Goal: Task Accomplishment & Management: Complete application form

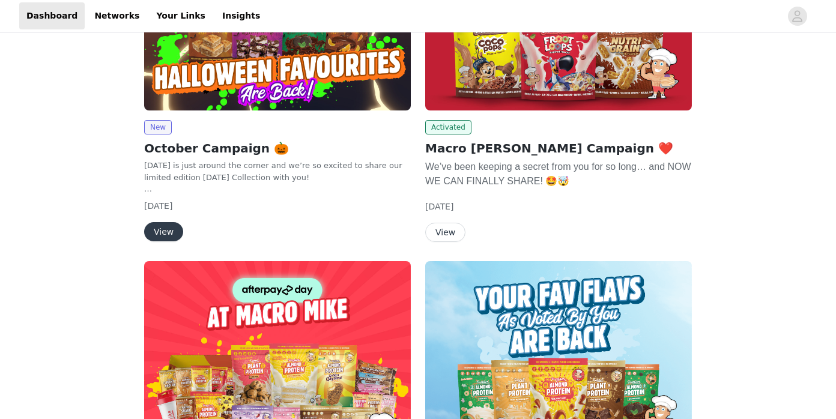
scroll to position [198, 0]
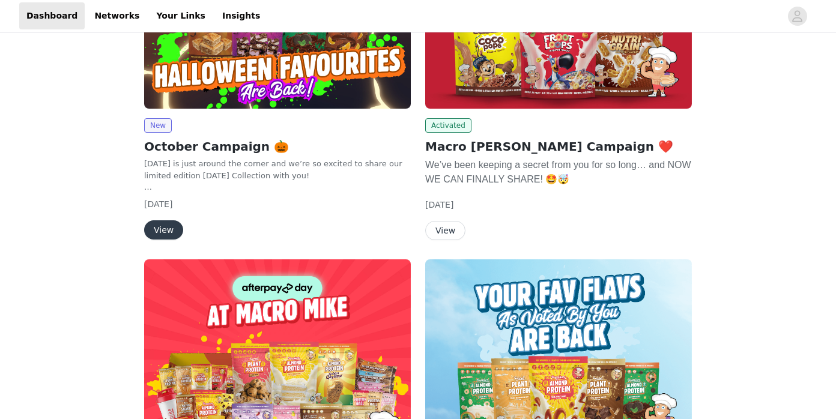
click at [175, 227] on button "View" at bounding box center [163, 229] width 39 height 19
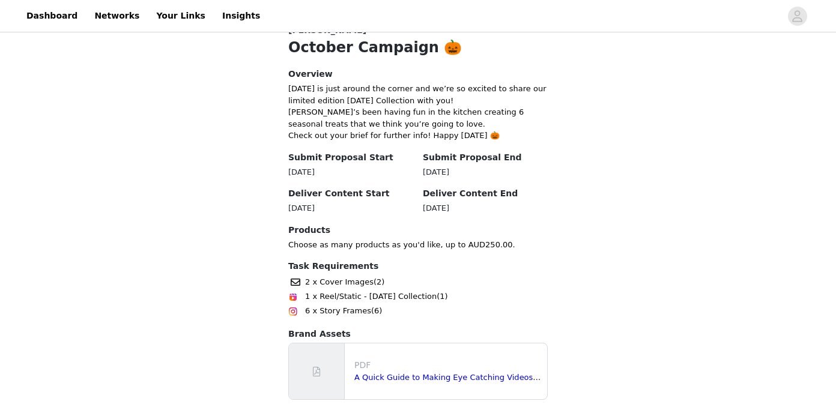
scroll to position [323, 0]
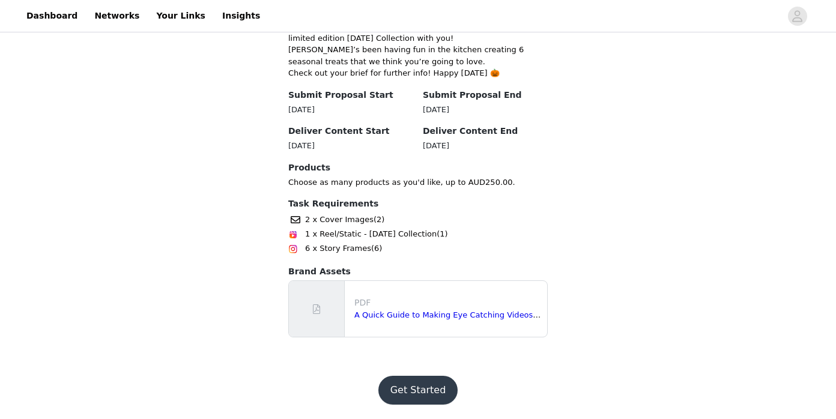
click at [431, 391] on button "Get Started" at bounding box center [418, 390] width 80 height 29
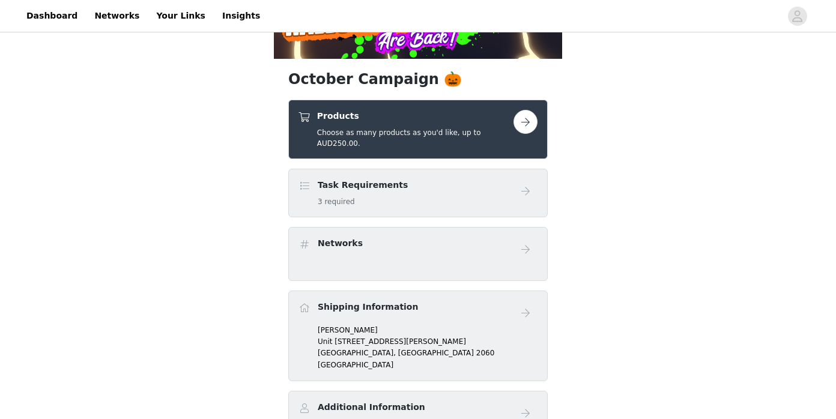
scroll to position [223, 0]
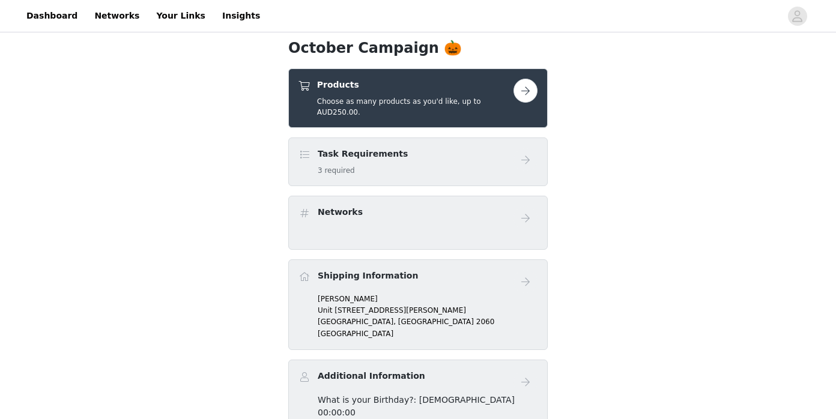
click at [535, 85] on button "button" at bounding box center [525, 91] width 24 height 24
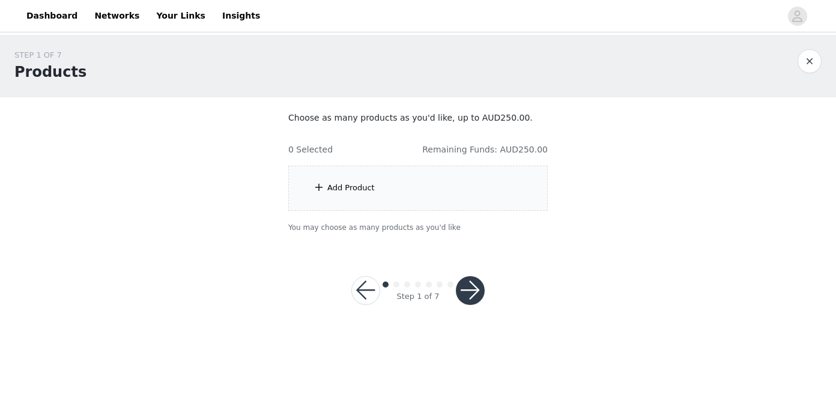
click at [482, 207] on div "Add Product" at bounding box center [417, 188] width 259 height 45
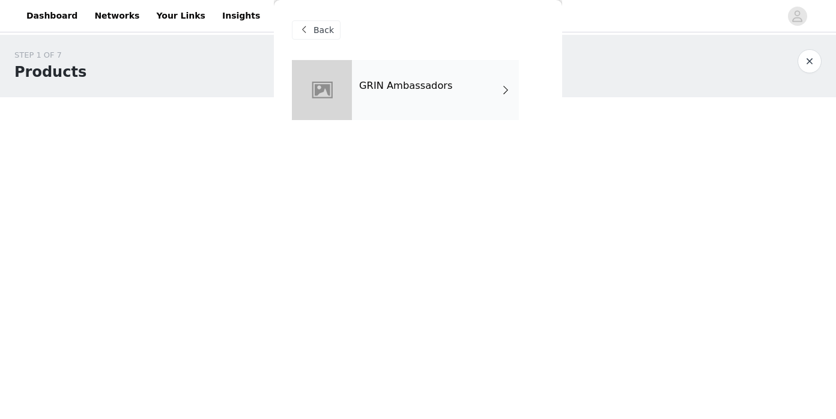
click at [456, 112] on div "GRIN Ambassadors" at bounding box center [435, 90] width 167 height 60
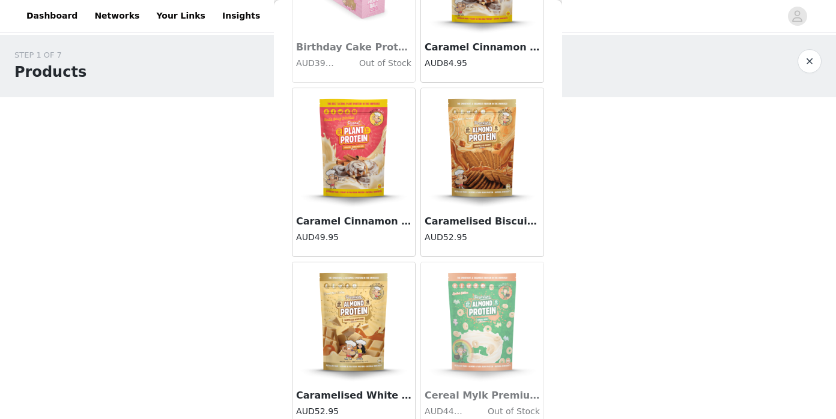
scroll to position [673, 0]
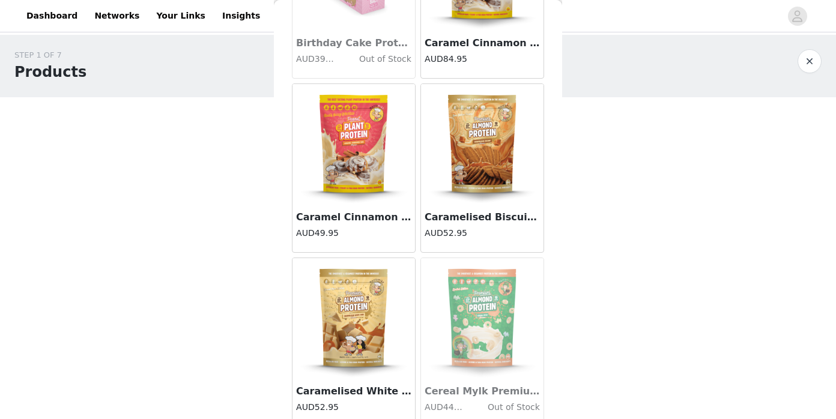
click at [486, 161] on img at bounding box center [482, 144] width 120 height 120
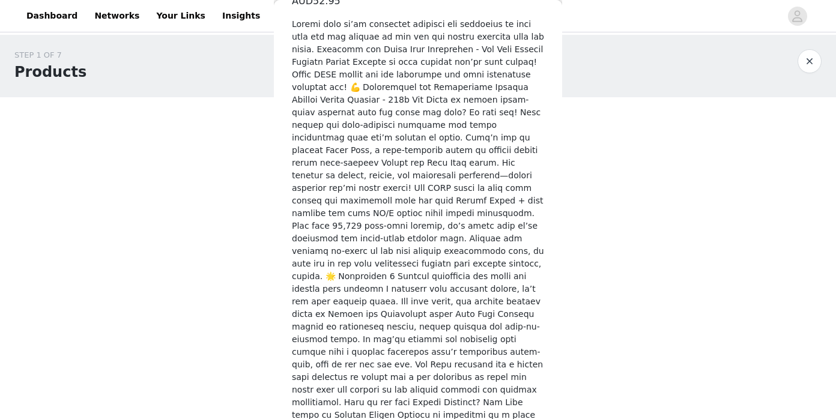
scroll to position [411, 0]
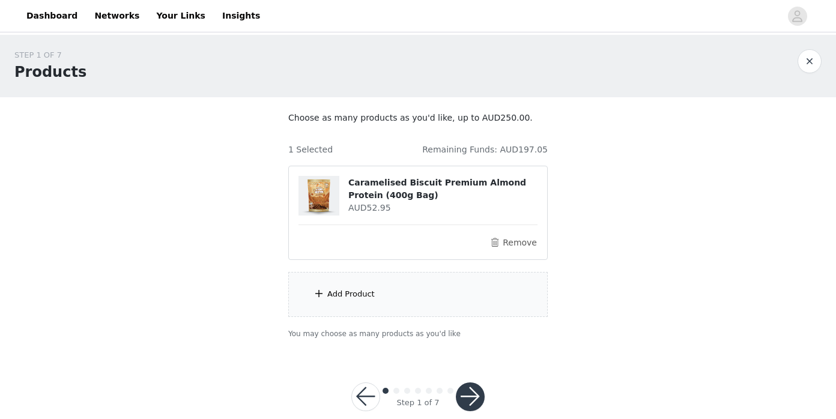
click at [430, 302] on div "Add Product" at bounding box center [417, 294] width 259 height 45
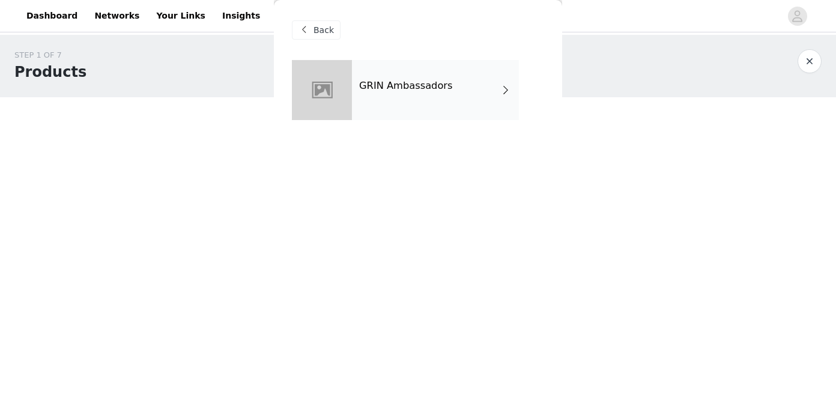
click at [431, 92] on div "GRIN Ambassadors" at bounding box center [435, 90] width 167 height 60
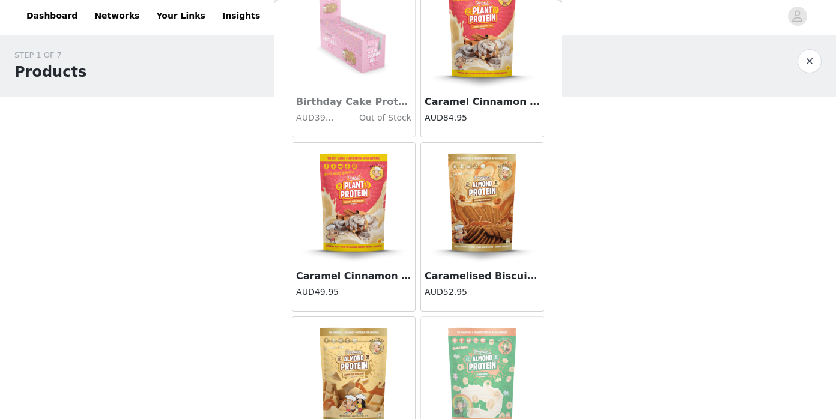
scroll to position [0, 0]
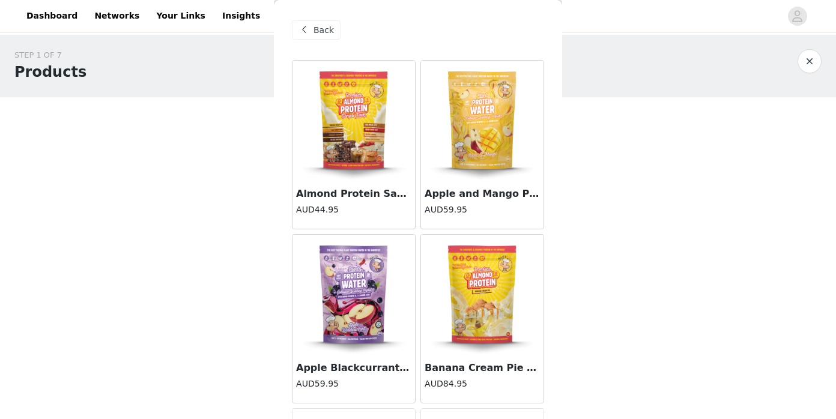
click at [372, 168] on img at bounding box center [354, 121] width 120 height 120
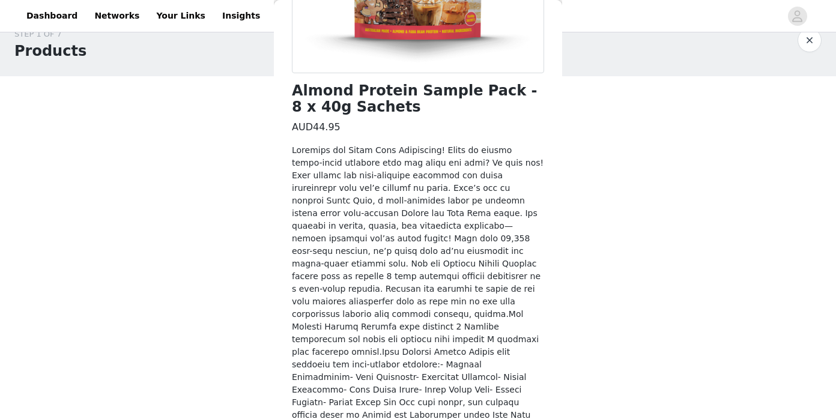
scroll to position [348, 0]
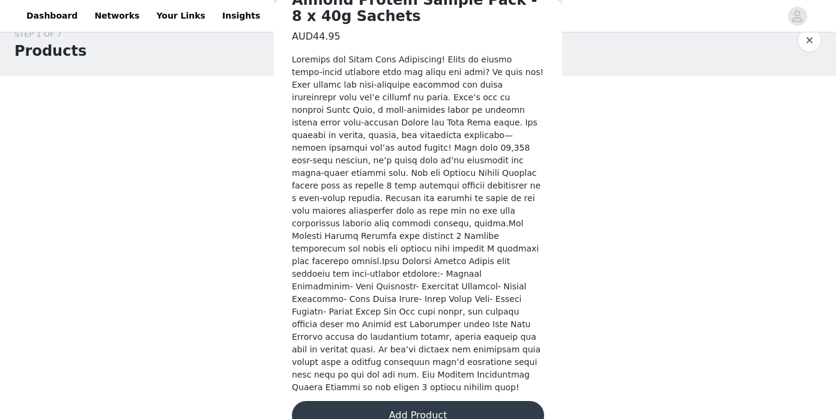
click at [441, 401] on button "Add Product" at bounding box center [418, 415] width 252 height 29
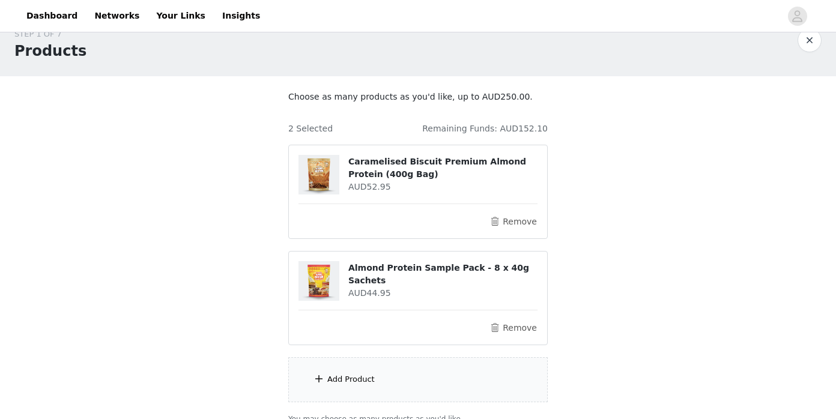
scroll to position [127, 0]
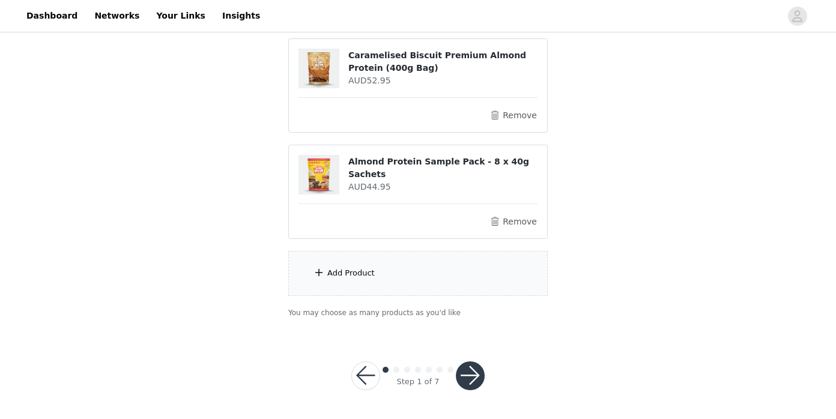
click at [416, 270] on div "Add Product" at bounding box center [417, 273] width 259 height 45
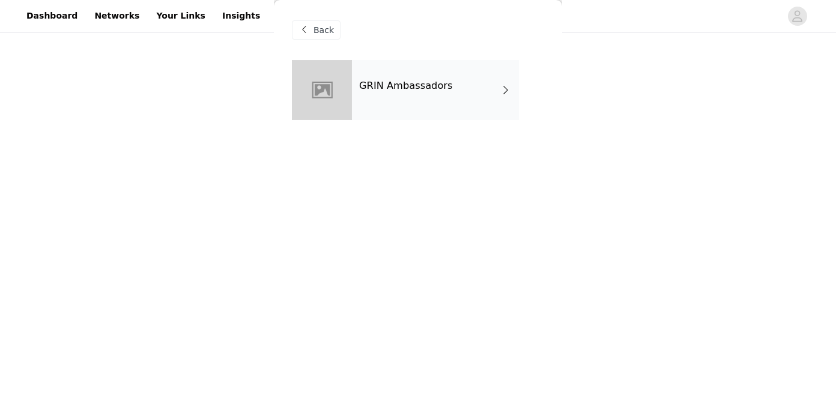
click at [429, 84] on h4 "GRIN Ambassadors" at bounding box center [406, 85] width 94 height 11
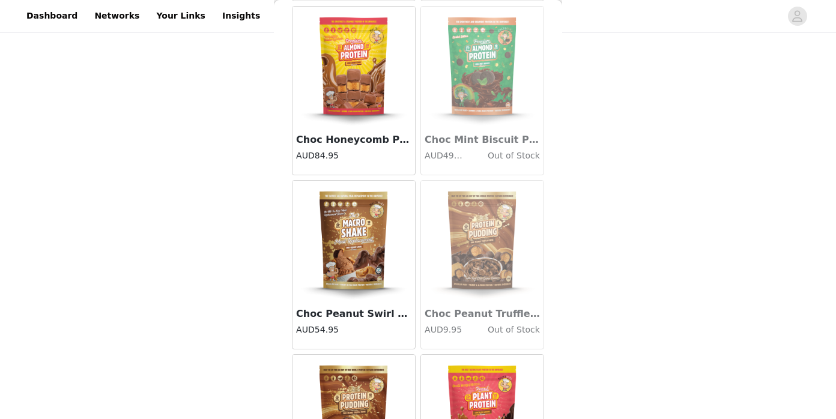
scroll to position [1419, 0]
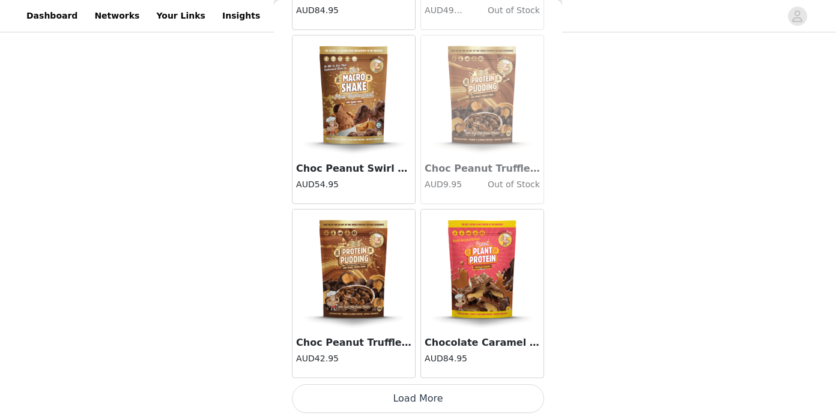
click at [455, 392] on button "Load More" at bounding box center [418, 398] width 252 height 29
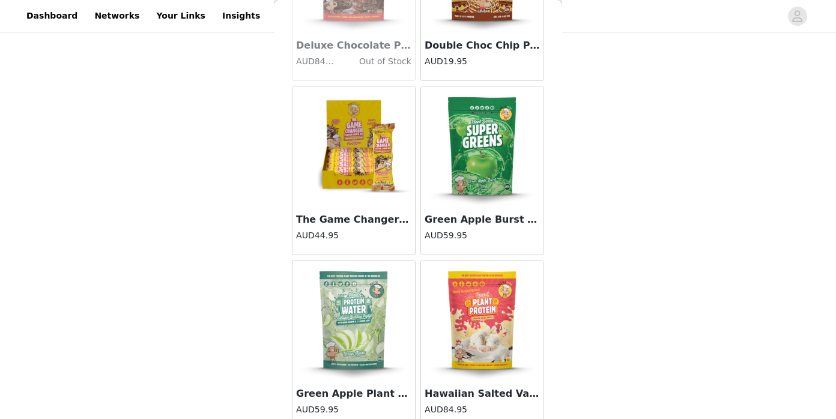
scroll to position [3160, 0]
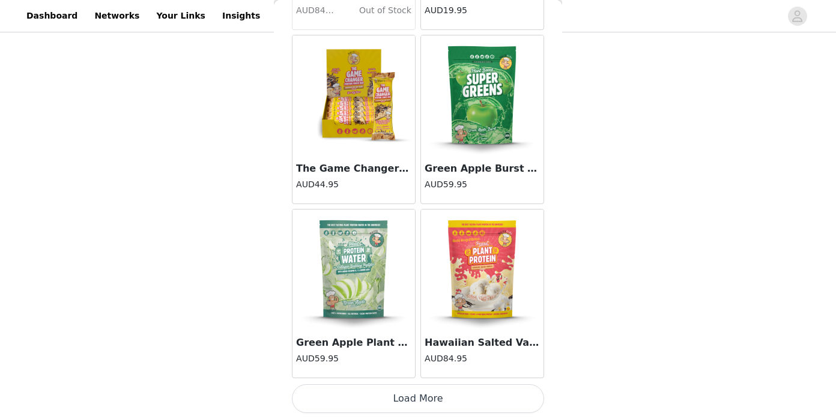
click at [434, 394] on button "Load More" at bounding box center [418, 398] width 252 height 29
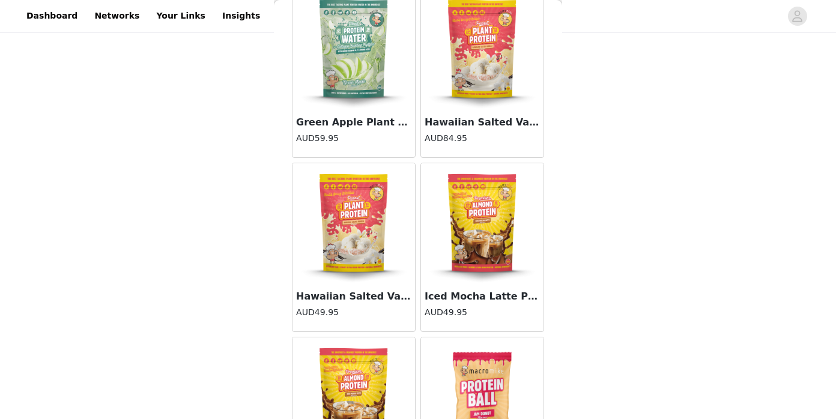
scroll to position [3385, 0]
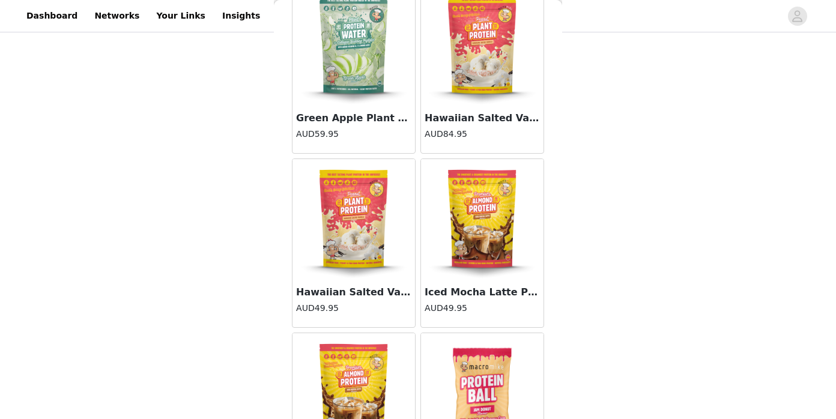
click at [482, 62] on img at bounding box center [482, 45] width 120 height 120
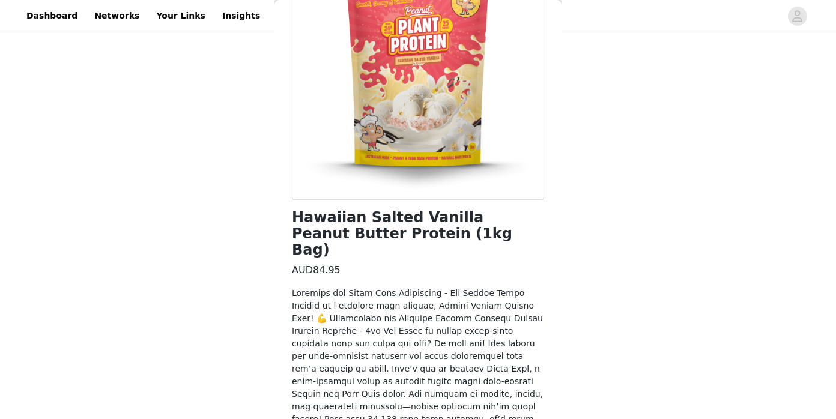
scroll to position [285, 0]
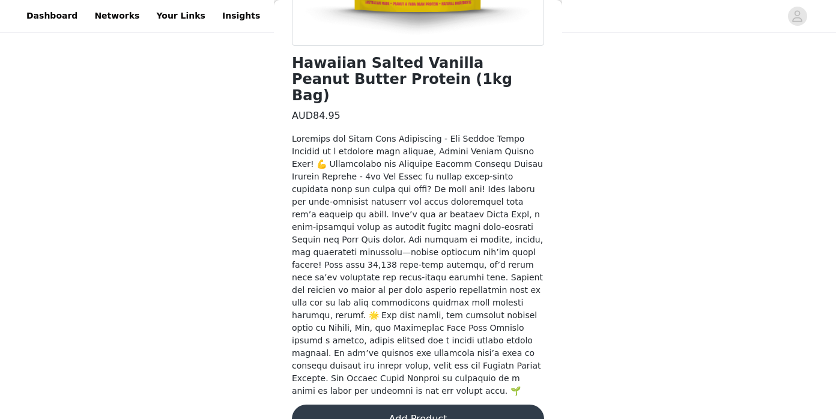
click at [447, 405] on button "Add Product" at bounding box center [418, 419] width 252 height 29
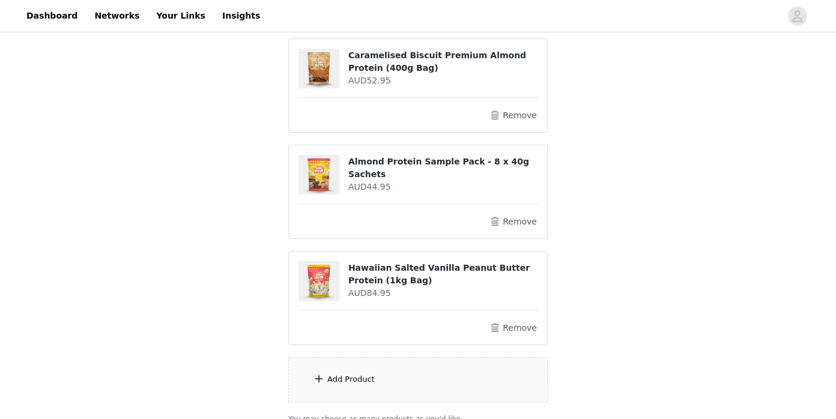
click at [398, 384] on div "Add Product" at bounding box center [417, 379] width 259 height 45
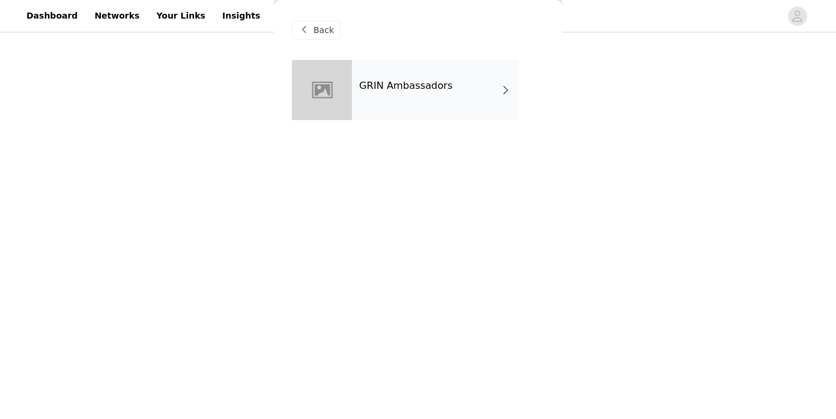
click at [430, 96] on div "GRIN Ambassadors" at bounding box center [435, 90] width 167 height 60
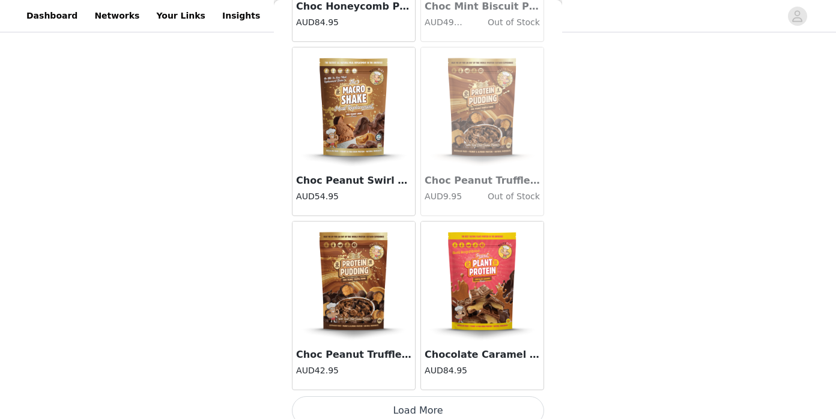
scroll to position [1419, 0]
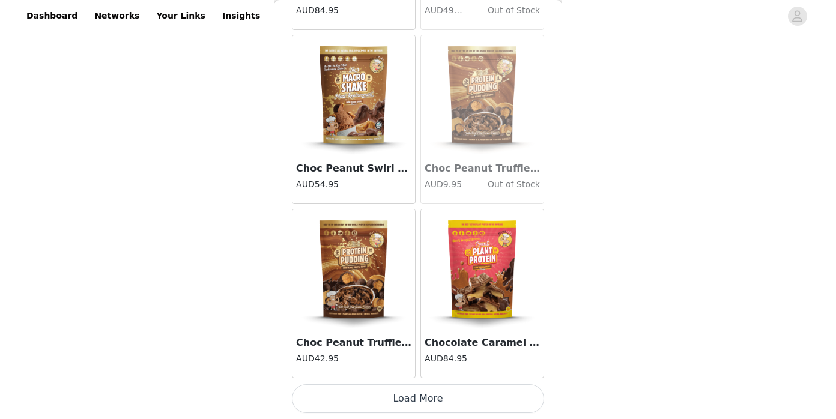
click at [425, 403] on button "Load More" at bounding box center [418, 398] width 252 height 29
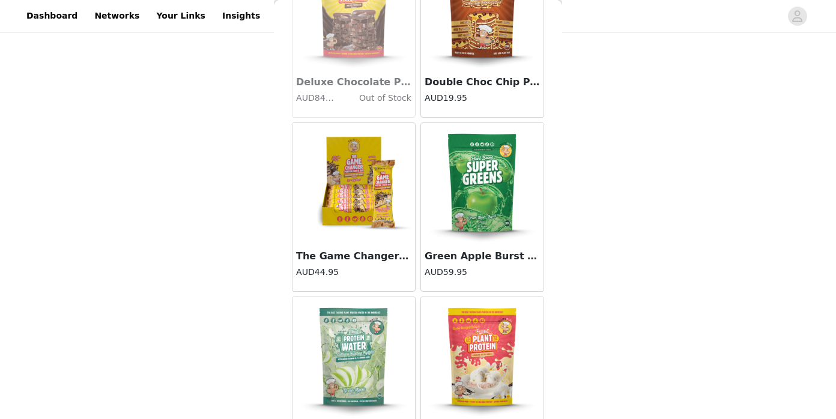
scroll to position [3160, 0]
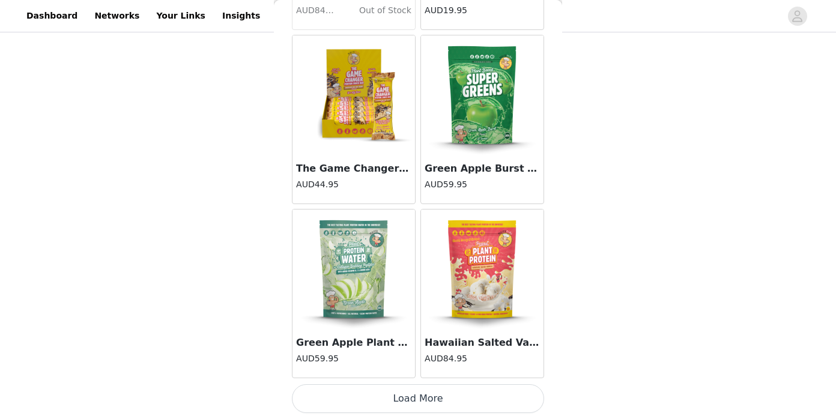
click at [497, 280] on img at bounding box center [482, 270] width 120 height 120
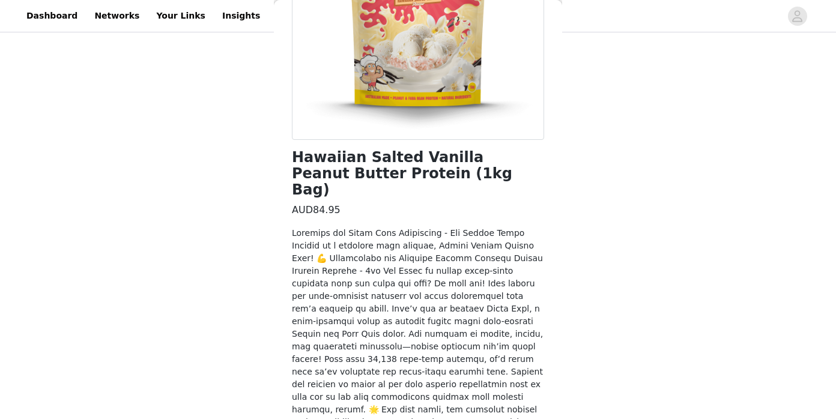
scroll to position [0, 0]
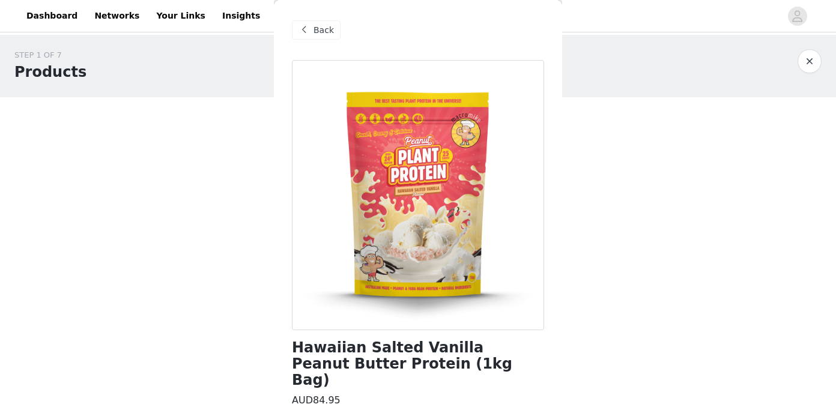
click at [323, 28] on span "Back" at bounding box center [323, 30] width 20 height 13
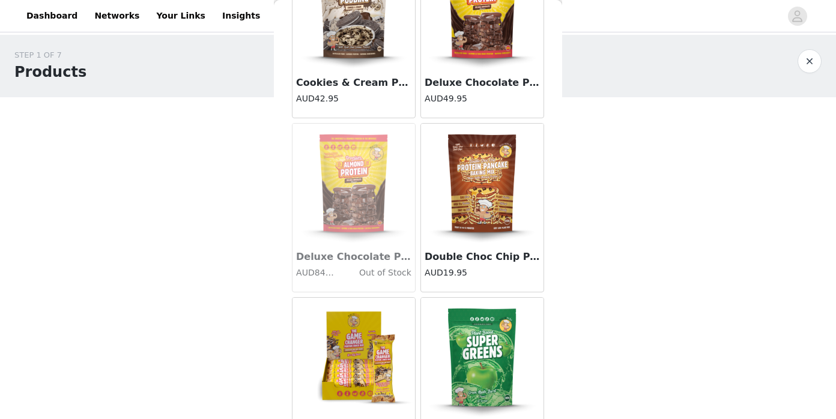
scroll to position [3160, 0]
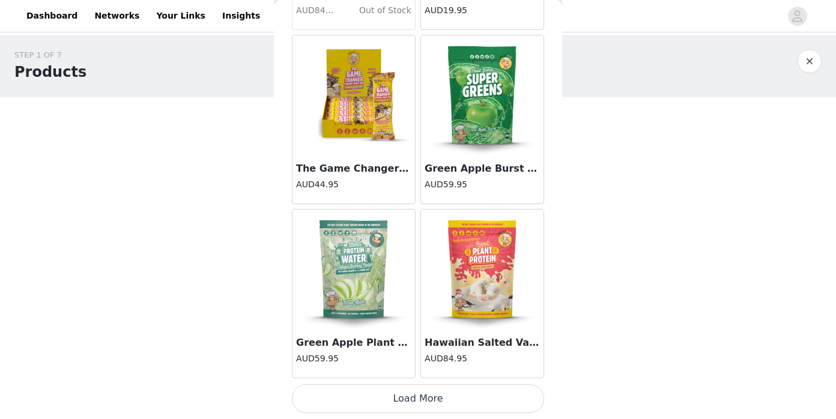
click at [434, 398] on button "Load More" at bounding box center [418, 398] width 252 height 29
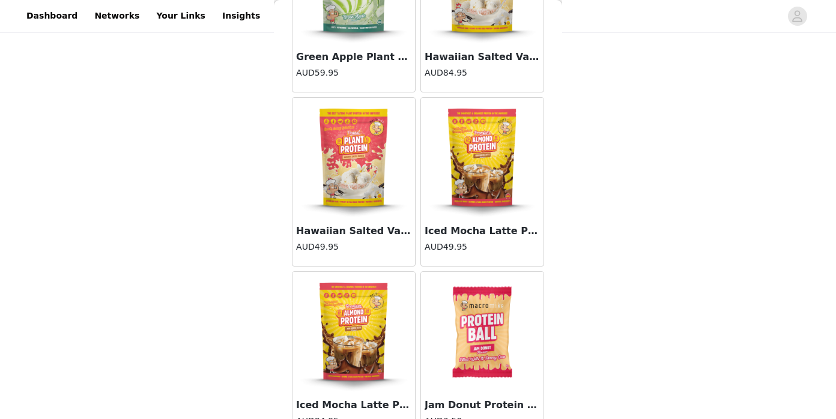
scroll to position [3453, 0]
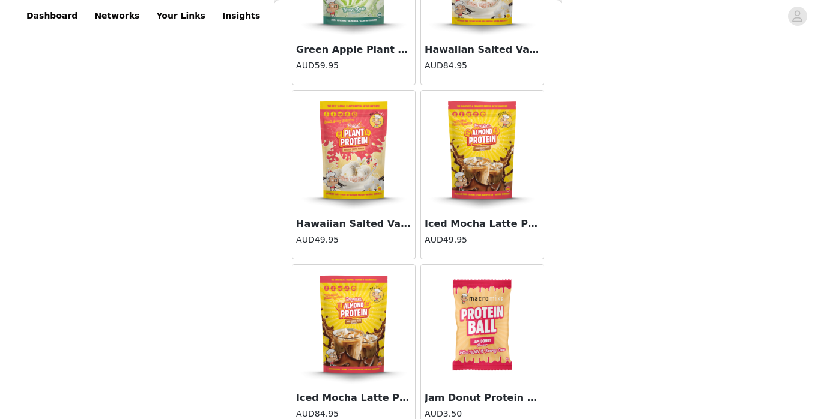
click at [357, 197] on img at bounding box center [354, 151] width 120 height 120
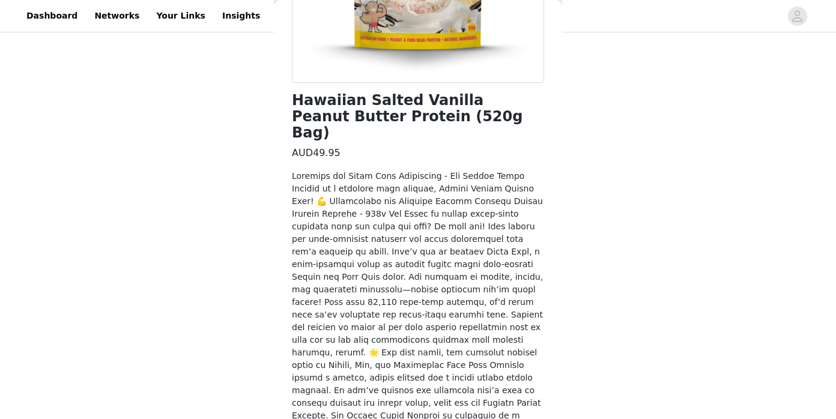
scroll to position [285, 0]
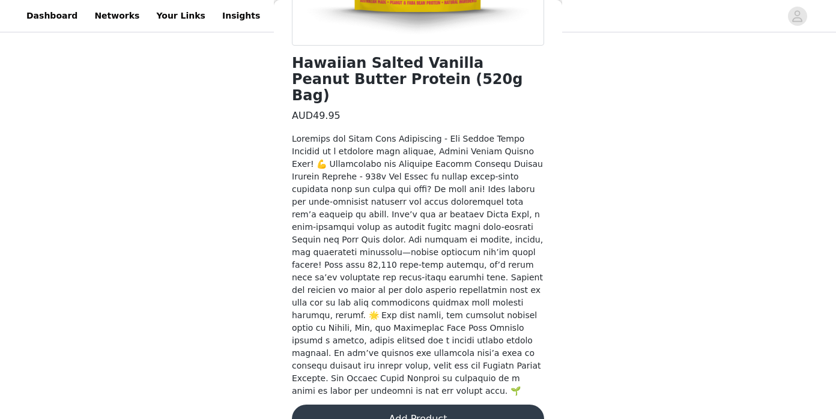
click at [419, 405] on button "Add Product" at bounding box center [418, 419] width 252 height 29
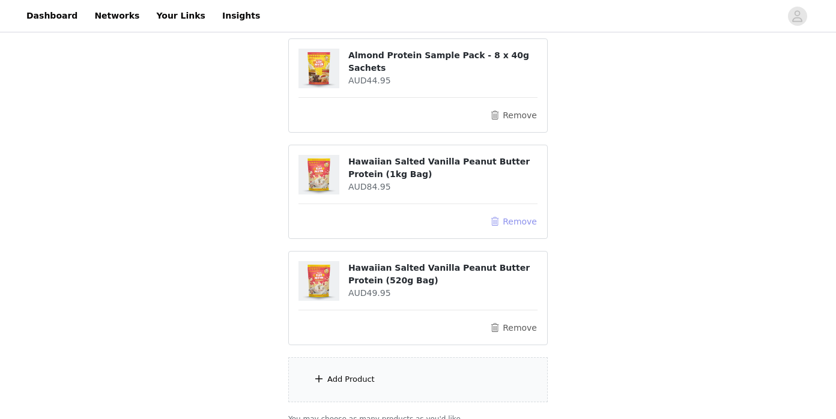
click at [522, 220] on button "Remove" at bounding box center [513, 221] width 48 height 14
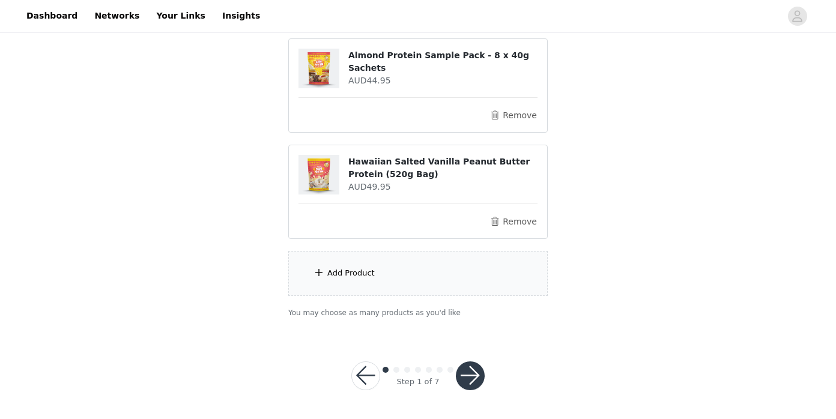
click at [453, 287] on div "Add Product" at bounding box center [417, 273] width 259 height 45
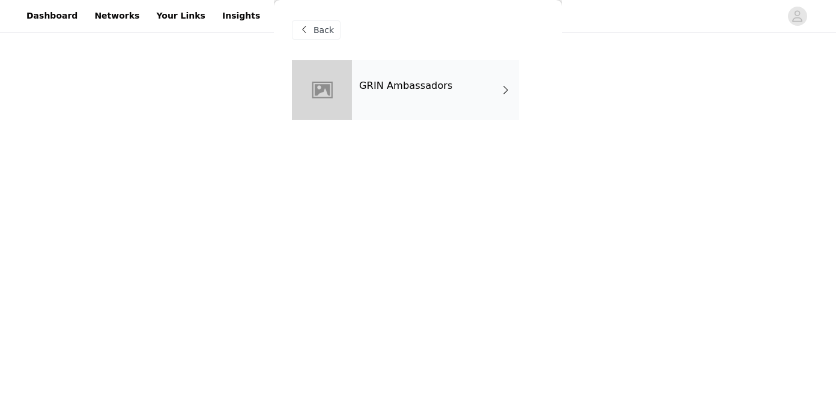
click at [445, 98] on div "GRIN Ambassadors" at bounding box center [435, 90] width 167 height 60
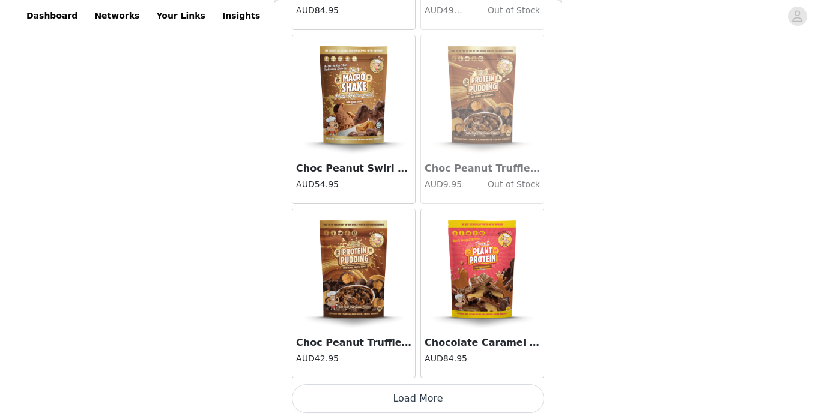
click at [471, 392] on button "Load More" at bounding box center [418, 398] width 252 height 29
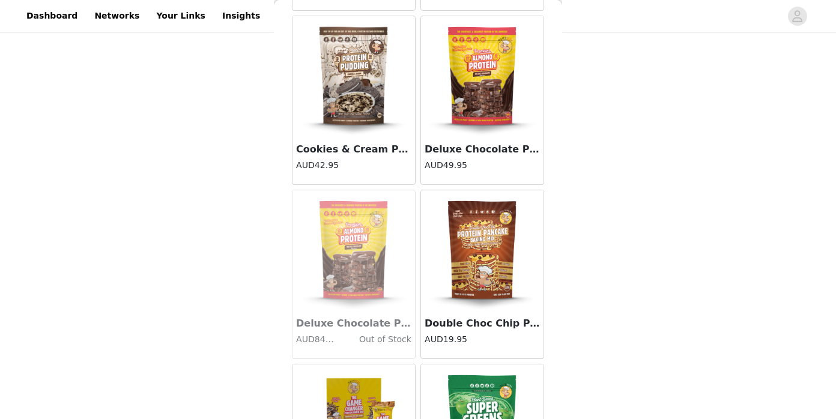
scroll to position [3160, 0]
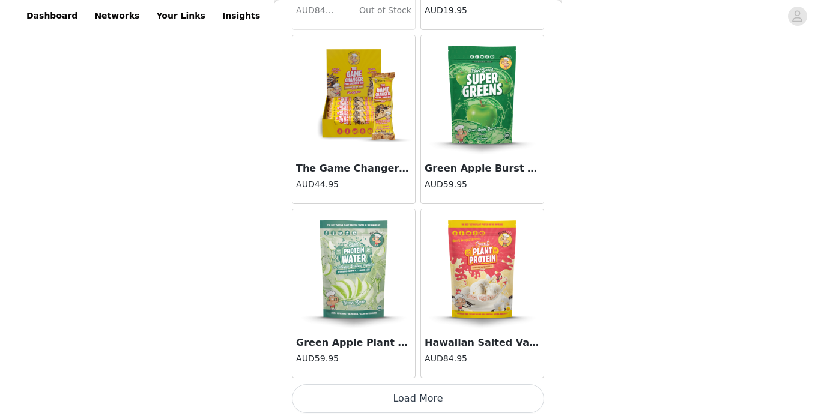
click at [459, 398] on button "Load More" at bounding box center [418, 398] width 252 height 29
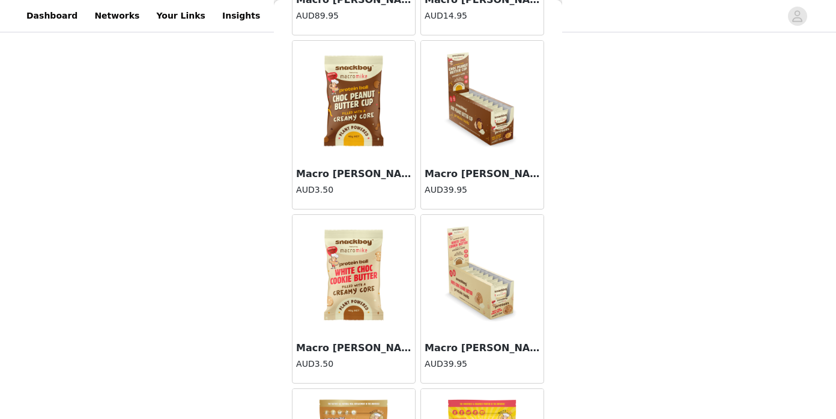
scroll to position [4902, 0]
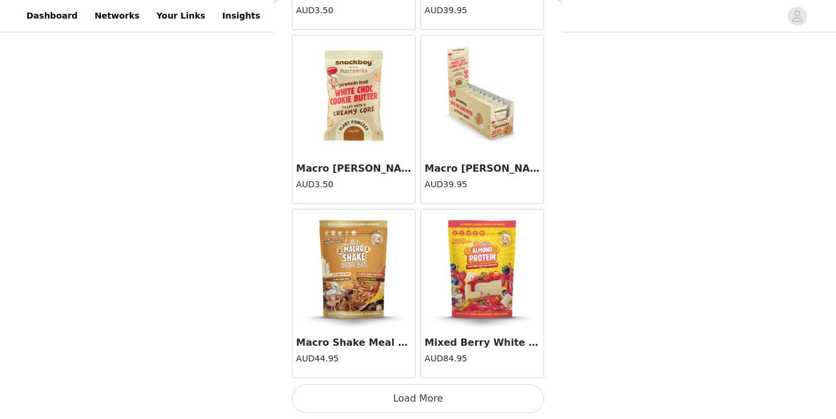
click at [441, 396] on button "Load More" at bounding box center [418, 398] width 252 height 29
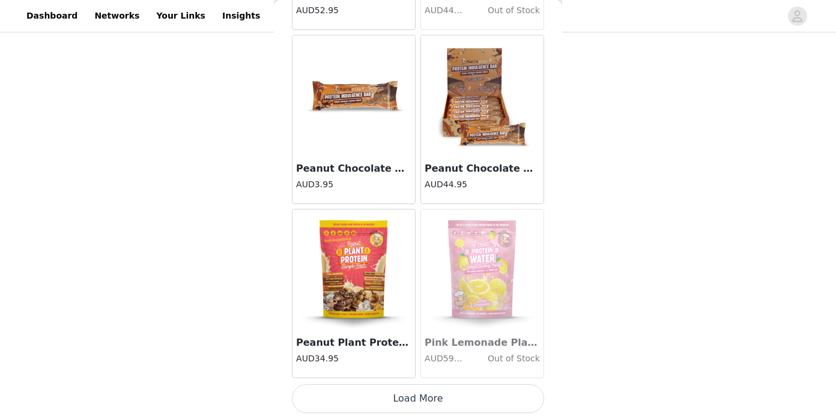
scroll to position [218, 0]
click at [464, 393] on button "Load More" at bounding box center [418, 398] width 252 height 29
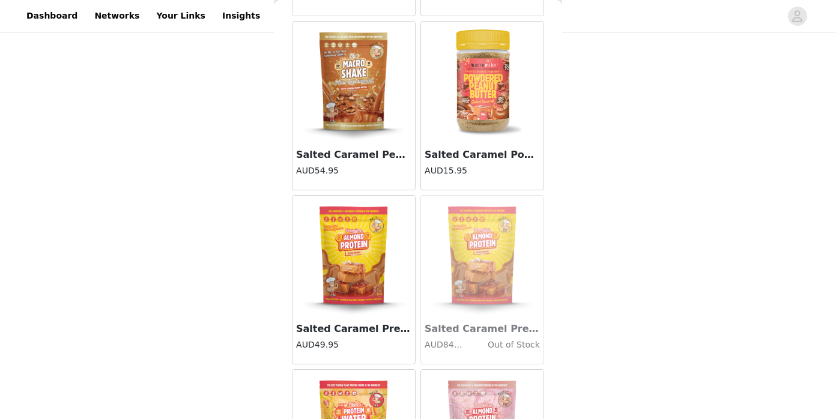
scroll to position [7174, 0]
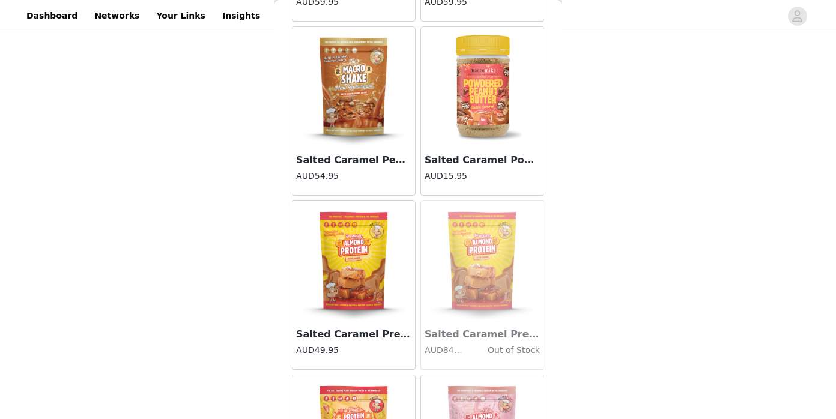
click at [363, 92] on img at bounding box center [354, 87] width 120 height 120
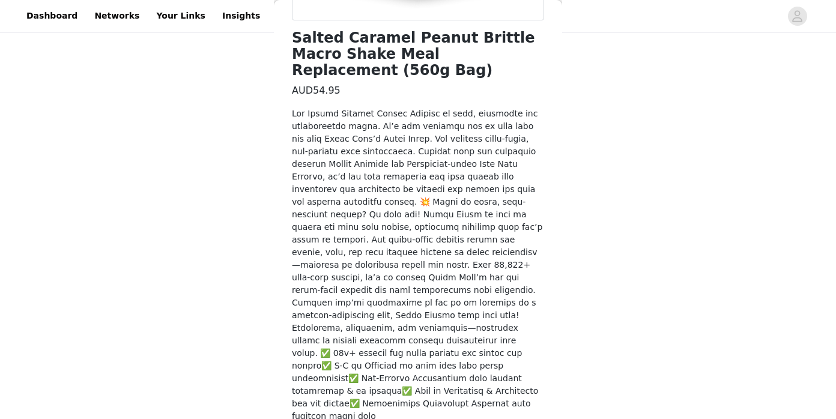
scroll to position [234, 0]
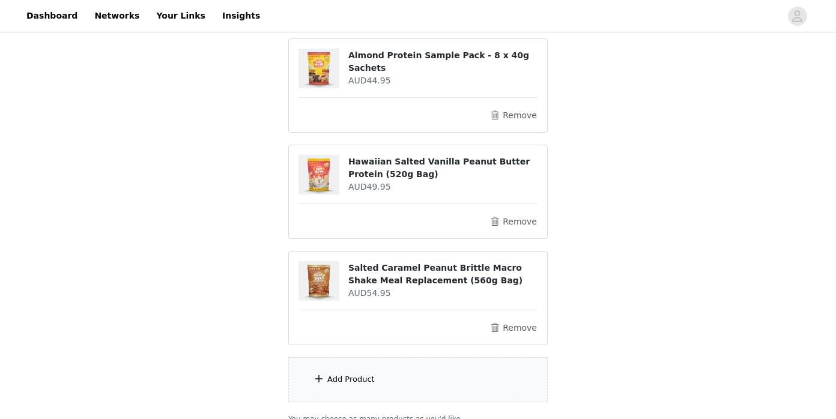
scroll to position [0, 0]
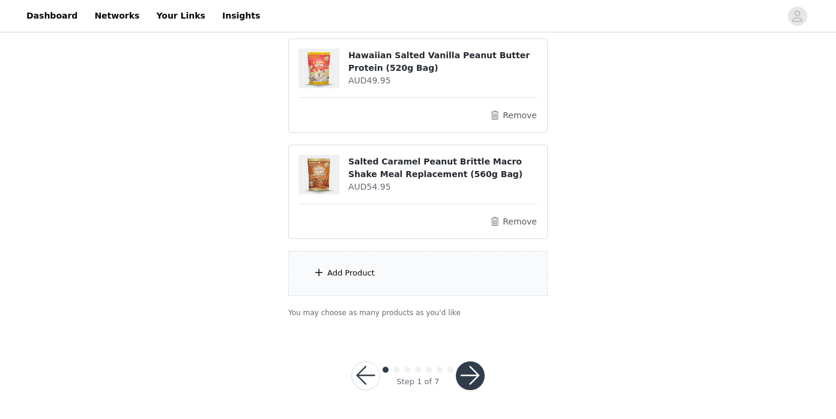
click at [387, 273] on div "Add Product" at bounding box center [417, 273] width 259 height 45
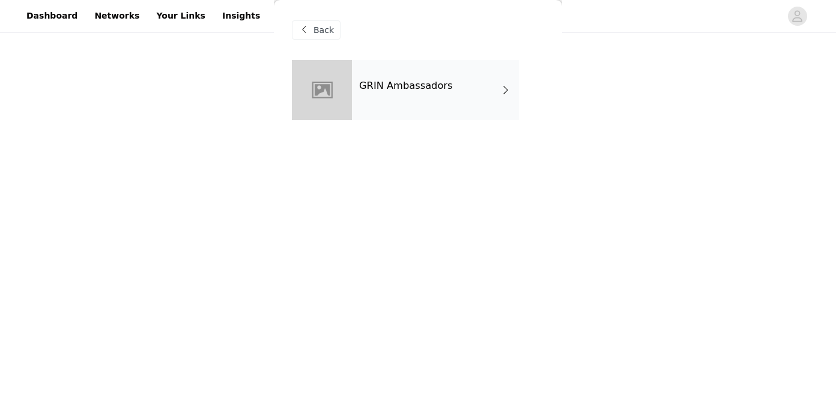
scroll to position [302, 0]
click at [399, 86] on h4 "GRIN Ambassadors" at bounding box center [406, 85] width 94 height 11
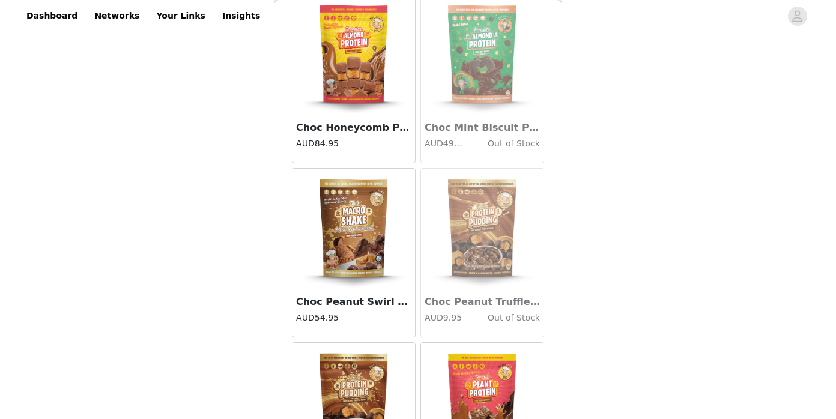
scroll to position [1419, 0]
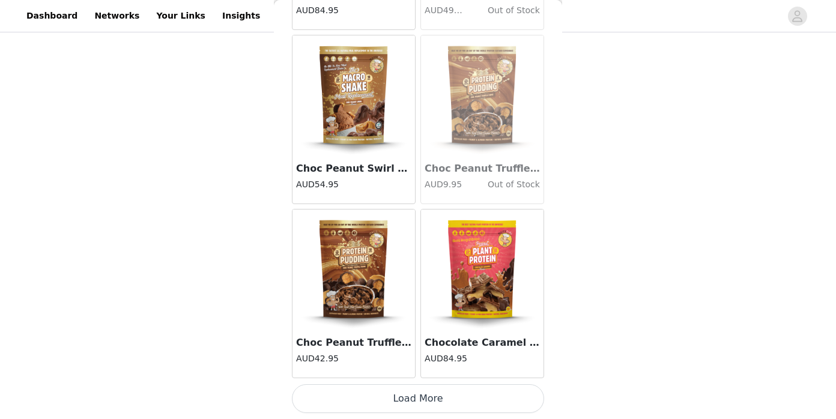
click at [419, 395] on button "Load More" at bounding box center [418, 398] width 252 height 29
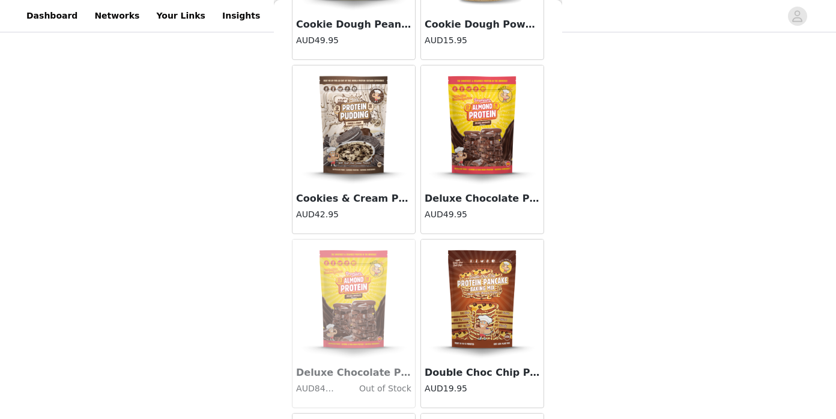
scroll to position [3160, 0]
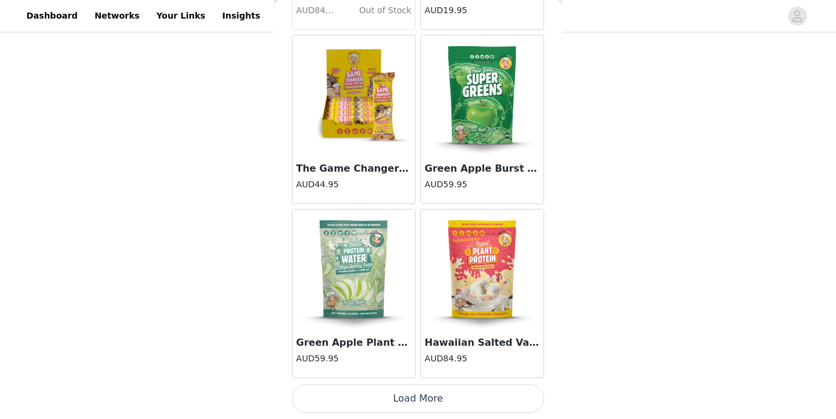
click at [438, 395] on button "Load More" at bounding box center [418, 398] width 252 height 29
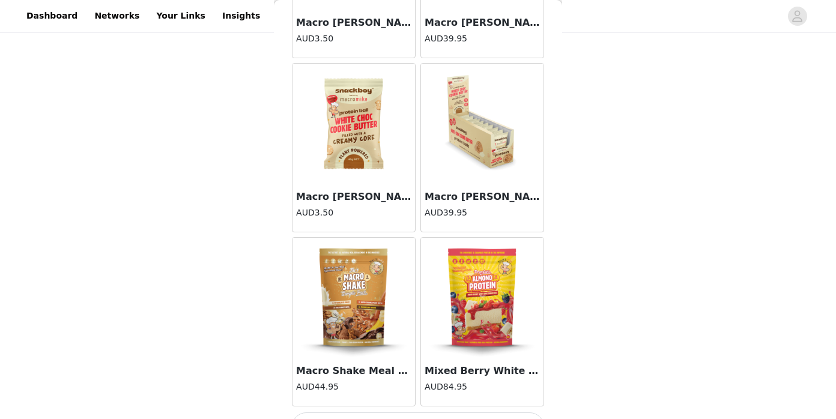
scroll to position [4902, 0]
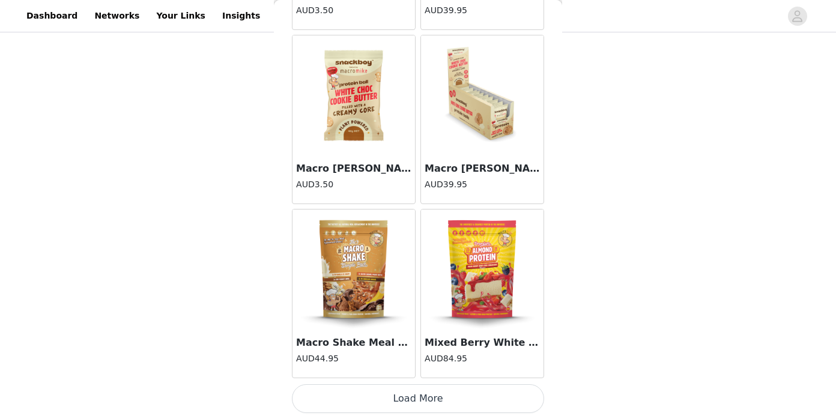
click at [388, 395] on button "Load More" at bounding box center [418, 398] width 252 height 29
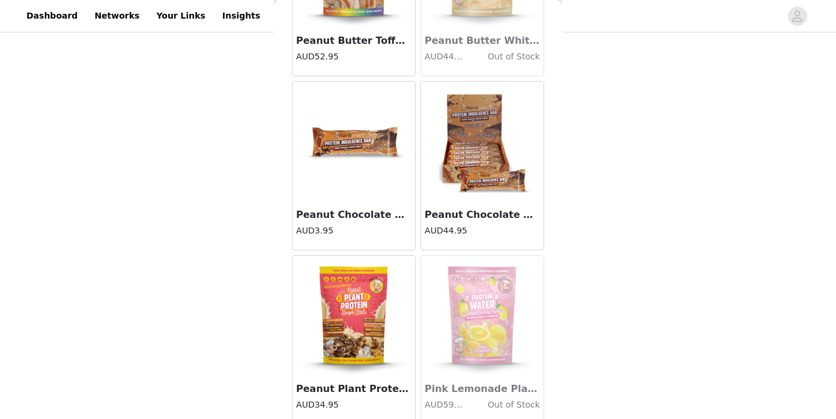
scroll to position [6643, 0]
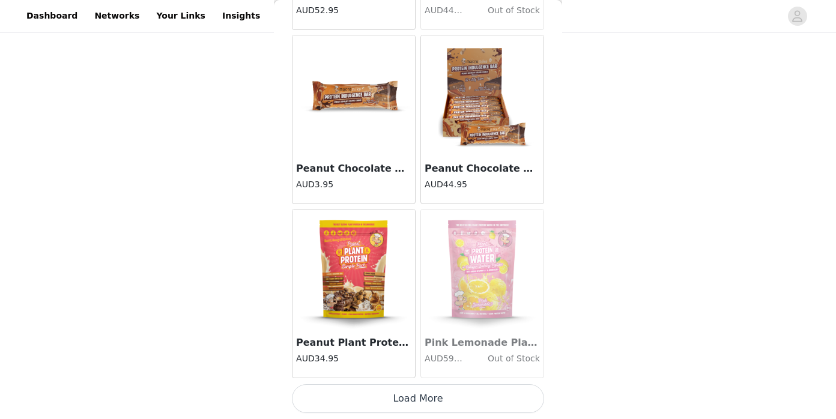
click at [474, 401] on button "Load More" at bounding box center [418, 398] width 252 height 29
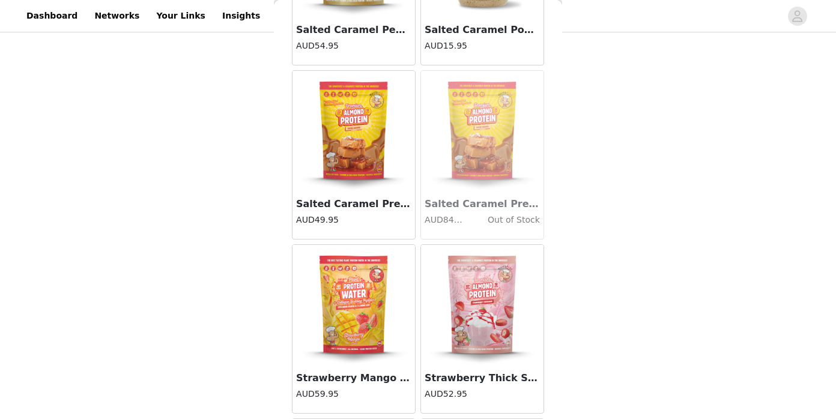
scroll to position [7296, 0]
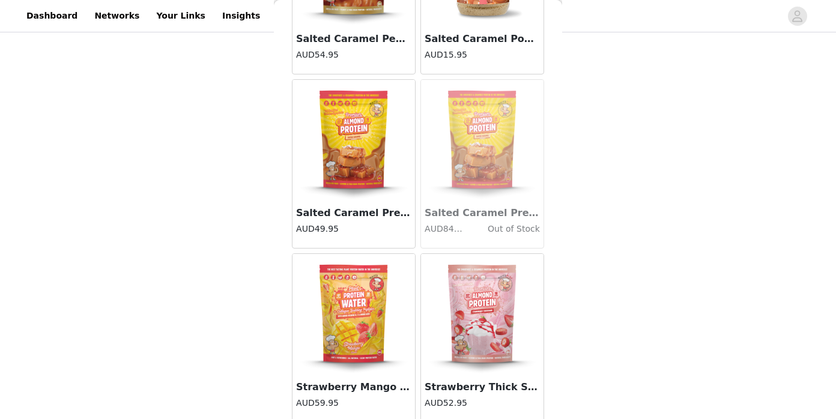
click at [369, 131] on img at bounding box center [354, 140] width 120 height 120
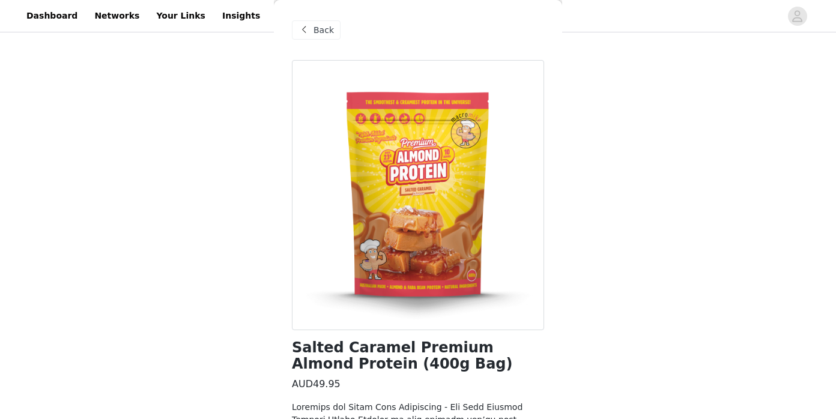
scroll to position [310, 0]
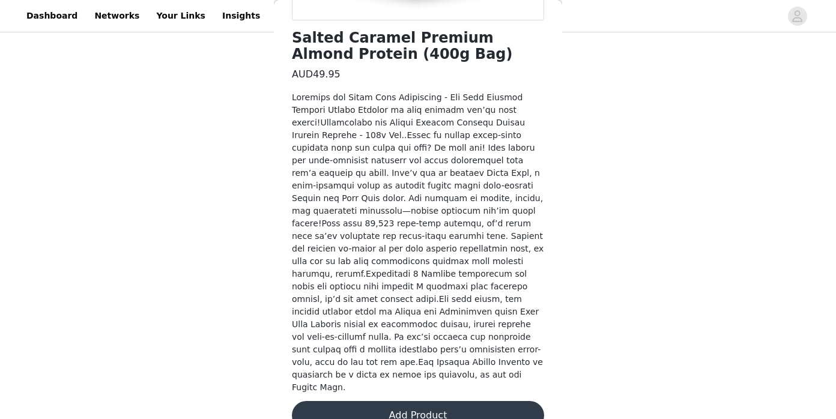
click at [438, 401] on button "Add Product" at bounding box center [418, 415] width 252 height 29
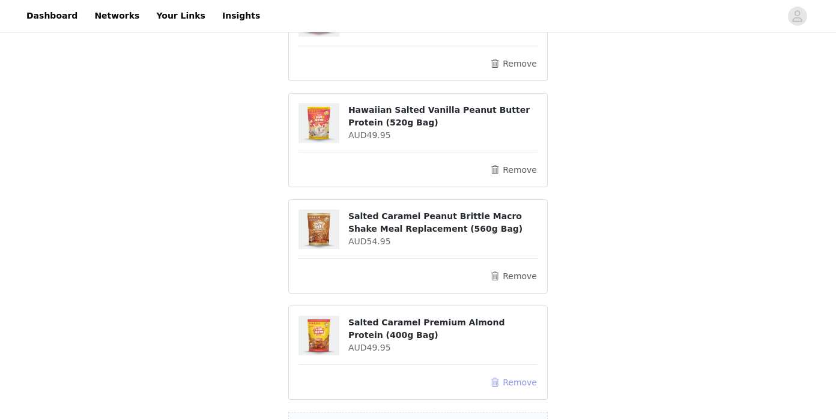
scroll to position [283, 0]
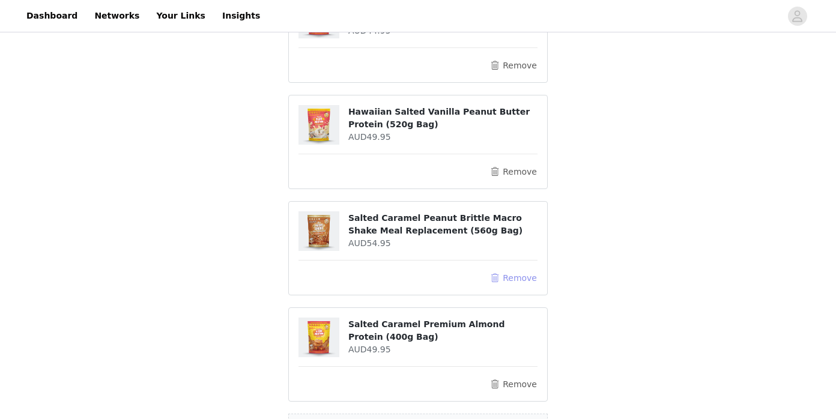
click at [512, 280] on button "Remove" at bounding box center [513, 278] width 48 height 14
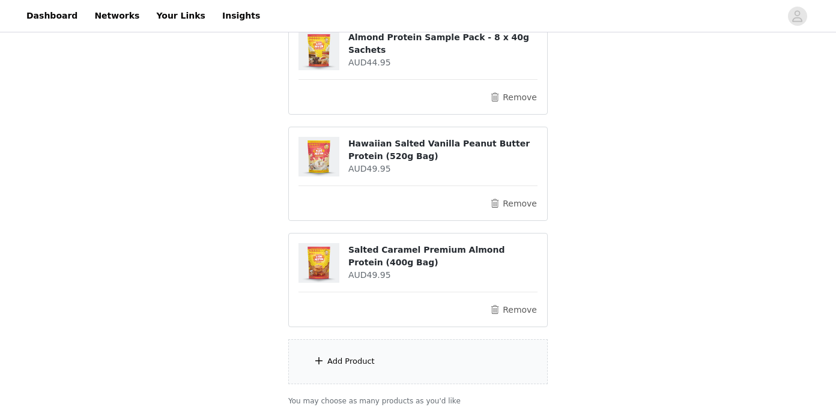
scroll to position [340, 0]
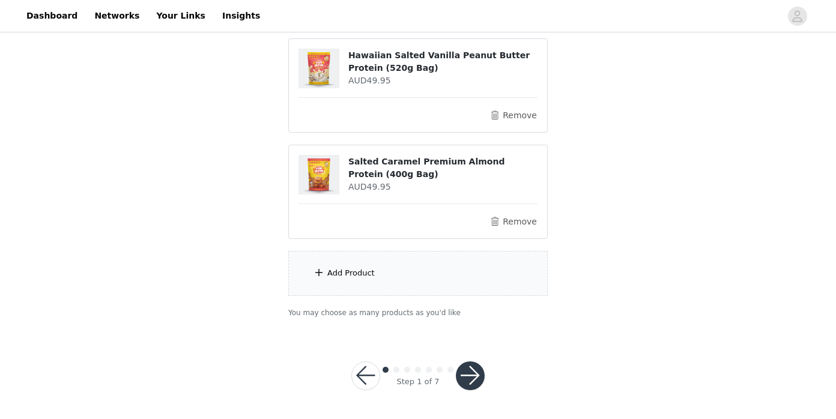
click at [491, 276] on div "Add Product" at bounding box center [417, 273] width 259 height 45
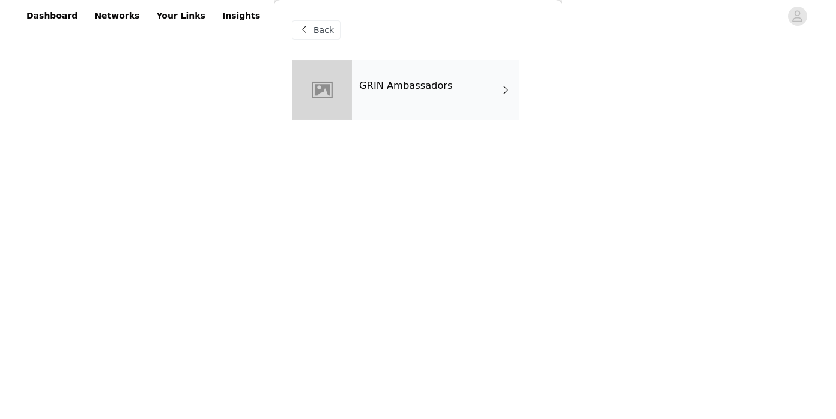
click at [456, 94] on div "GRIN Ambassadors" at bounding box center [435, 90] width 167 height 60
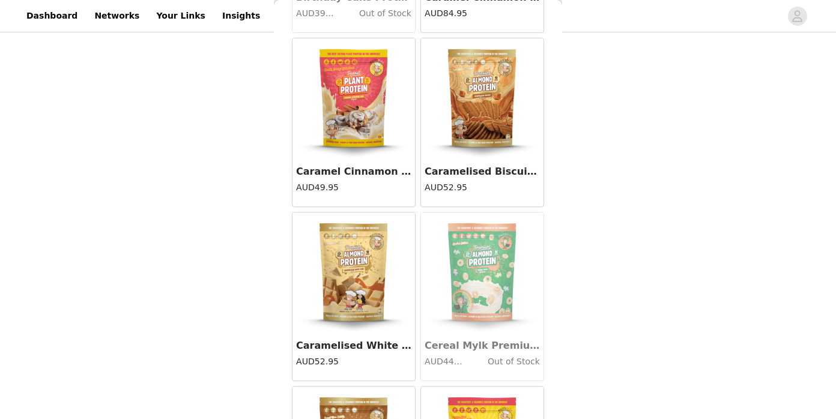
scroll to position [1419, 0]
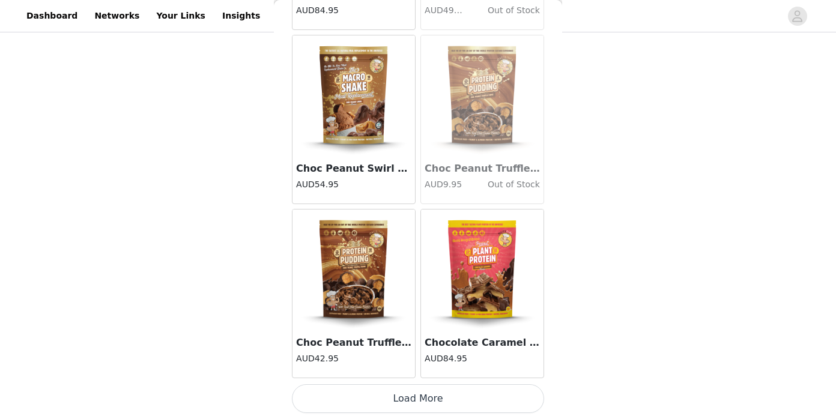
click at [415, 392] on button "Load More" at bounding box center [418, 398] width 252 height 29
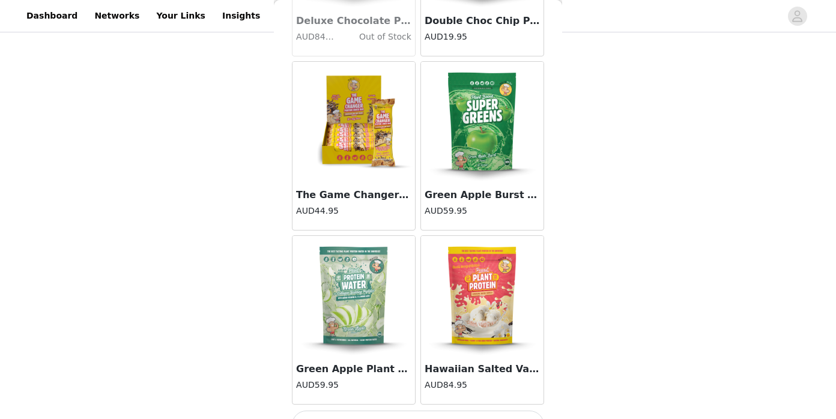
scroll to position [3160, 0]
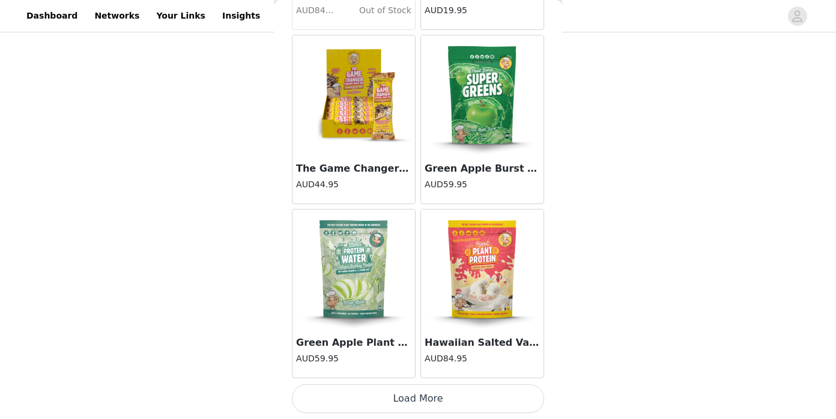
click at [424, 400] on button "Load More" at bounding box center [418, 398] width 252 height 29
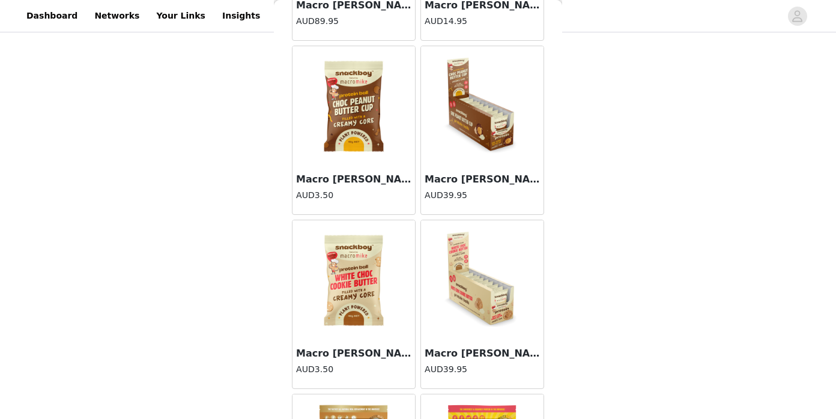
scroll to position [4902, 0]
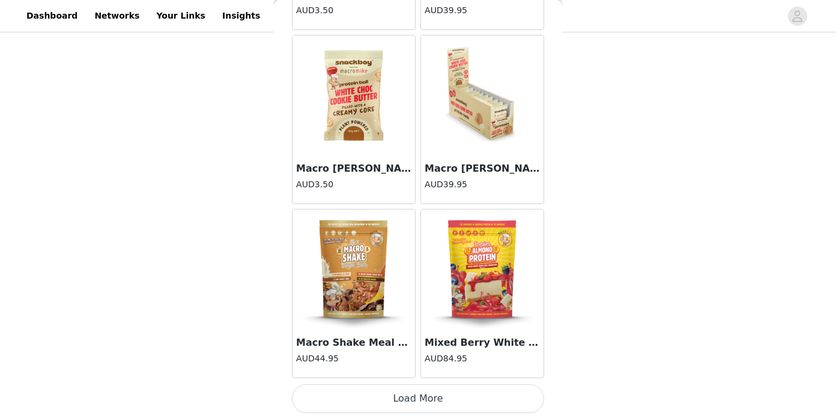
click at [447, 393] on button "Load More" at bounding box center [418, 398] width 252 height 29
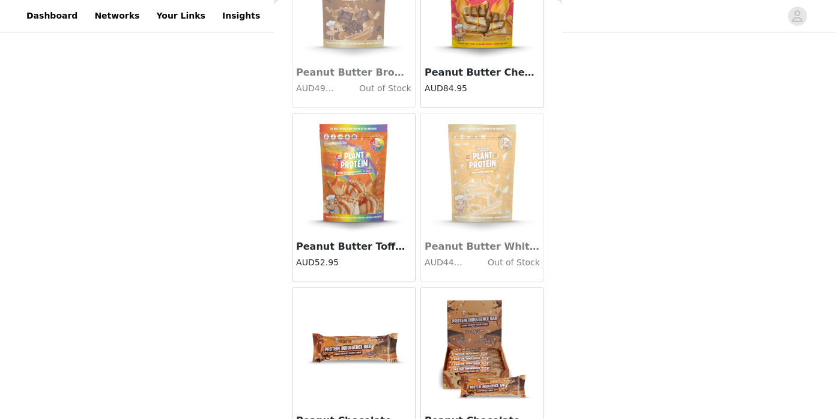
scroll to position [6643, 0]
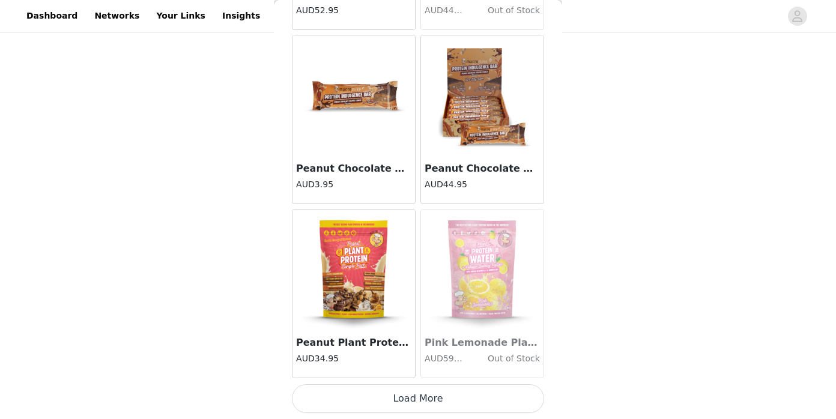
click at [455, 390] on button "Load More" at bounding box center [418, 398] width 252 height 29
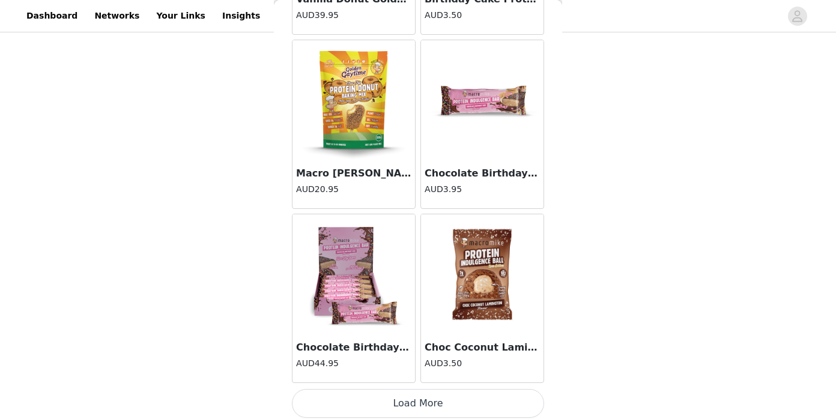
scroll to position [8385, 0]
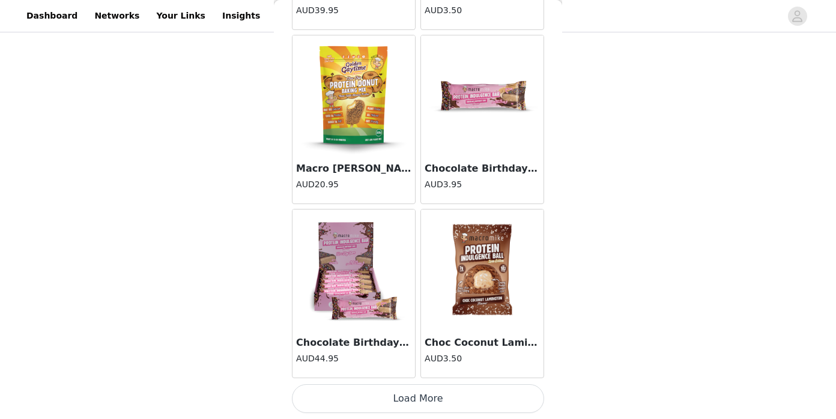
click at [414, 407] on button "Load More" at bounding box center [418, 398] width 252 height 29
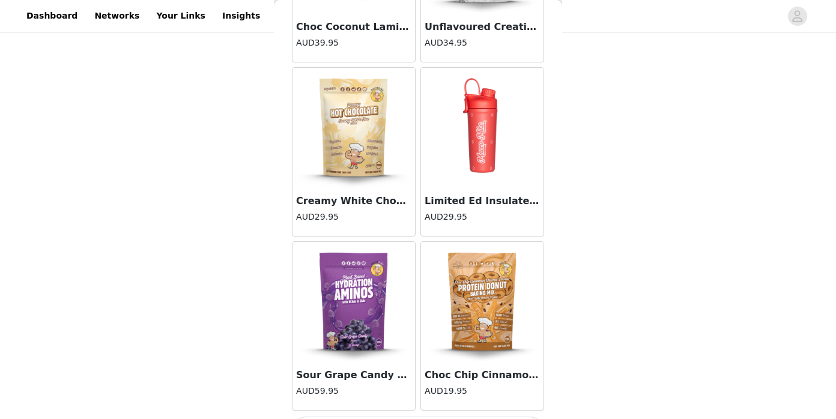
scroll to position [10127, 0]
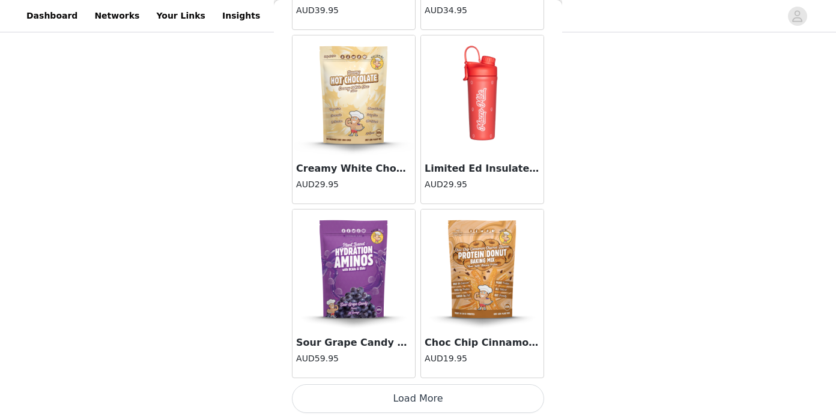
click at [441, 388] on button "Load More" at bounding box center [418, 398] width 252 height 29
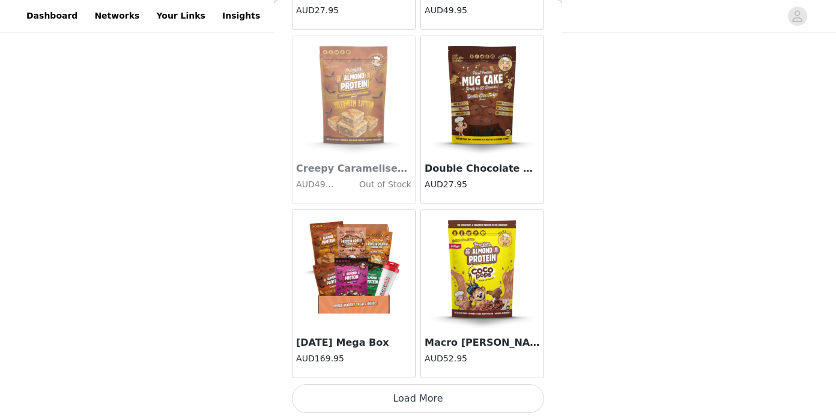
scroll to position [107, 0]
click at [446, 393] on button "Load More" at bounding box center [418, 398] width 252 height 29
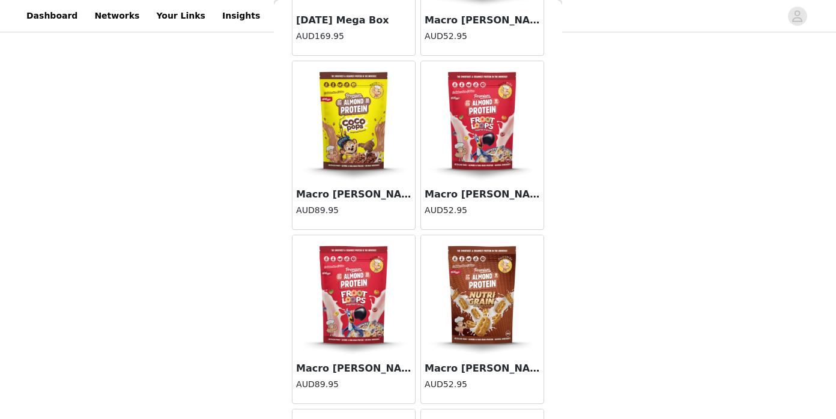
scroll to position [12196, 0]
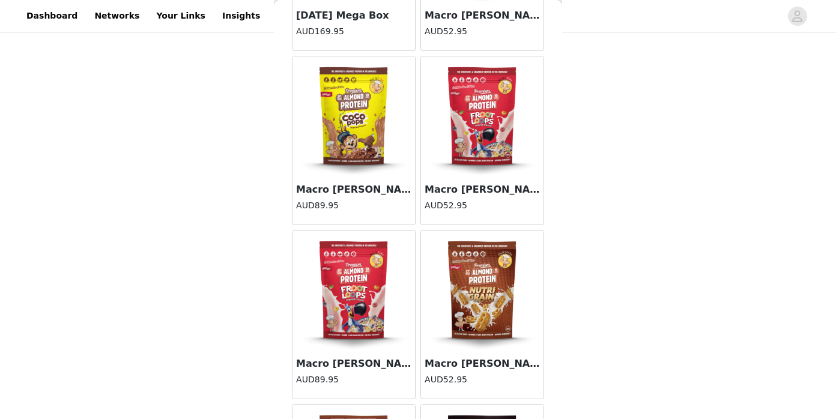
click at [488, 150] on img at bounding box center [482, 116] width 120 height 120
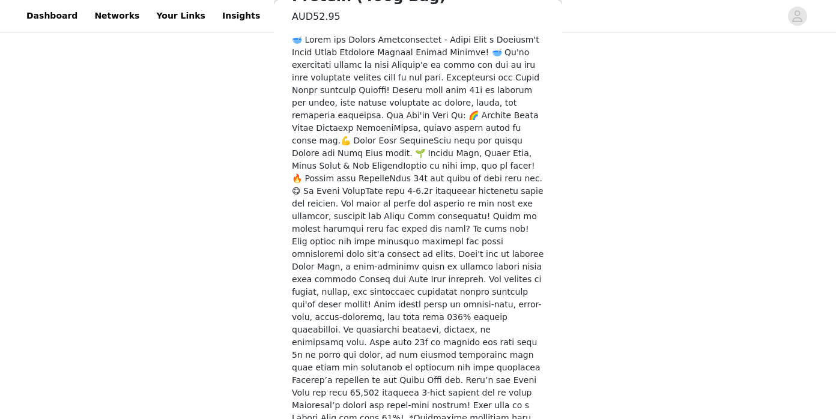
scroll to position [398, 0]
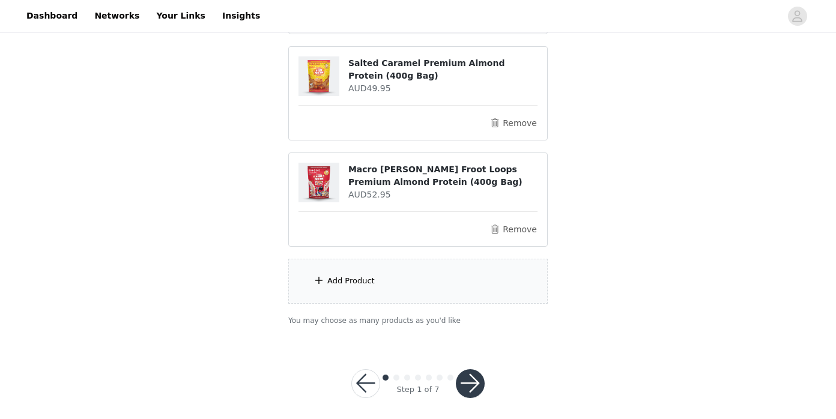
scroll to position [446, 0]
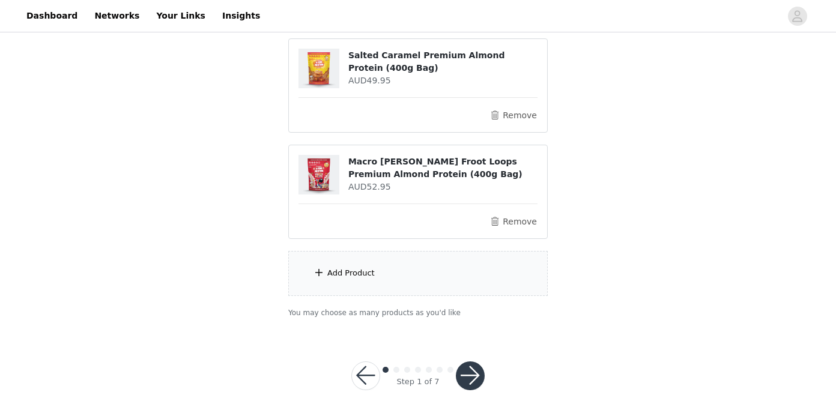
click at [445, 280] on div "Add Product" at bounding box center [417, 273] width 259 height 45
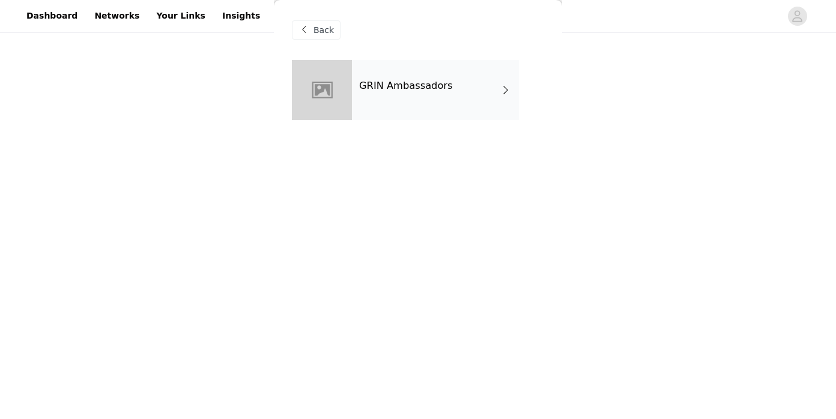
click at [434, 101] on div "GRIN Ambassadors" at bounding box center [435, 90] width 167 height 60
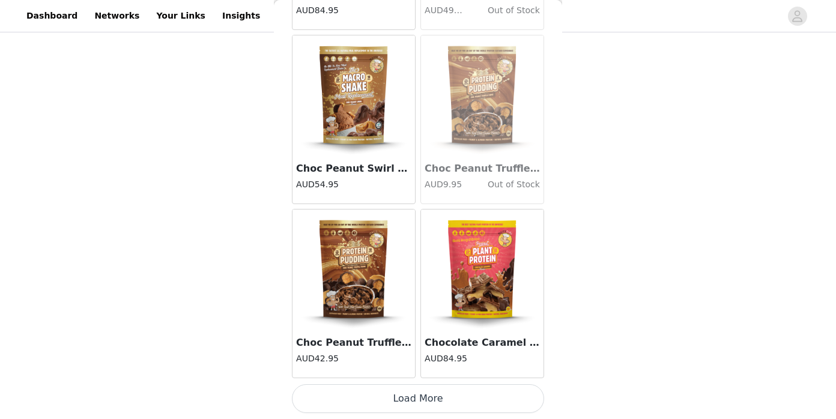
click at [445, 402] on button "Load More" at bounding box center [418, 398] width 252 height 29
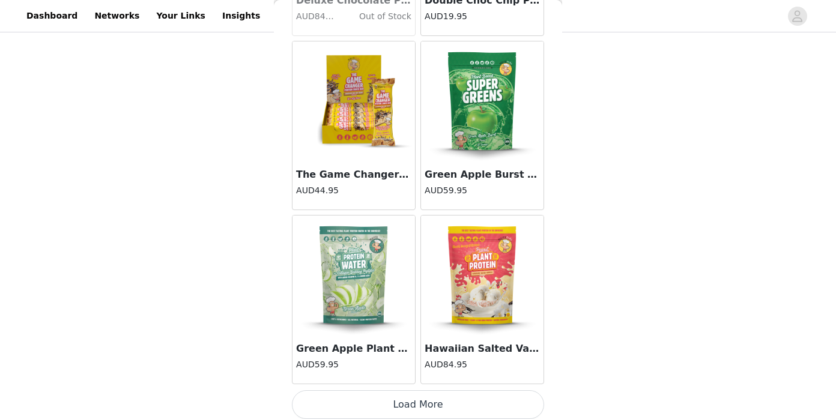
scroll to position [3160, 0]
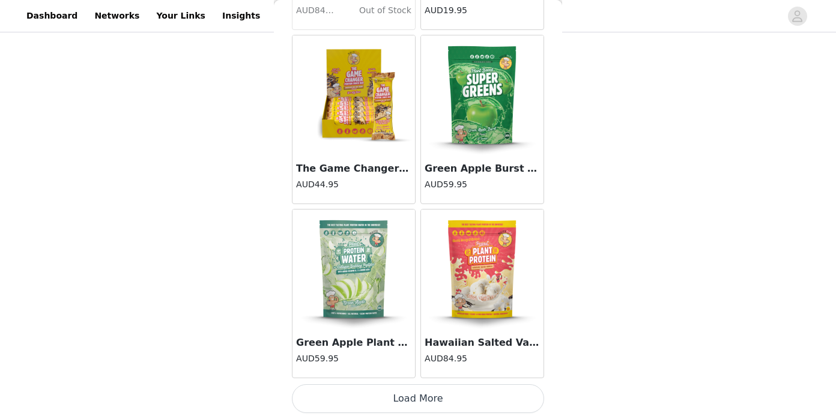
click at [403, 401] on button "Load More" at bounding box center [418, 398] width 252 height 29
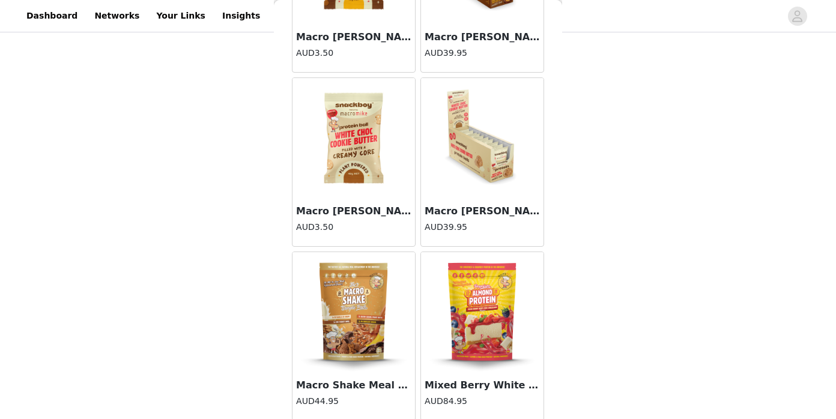
scroll to position [4843, 0]
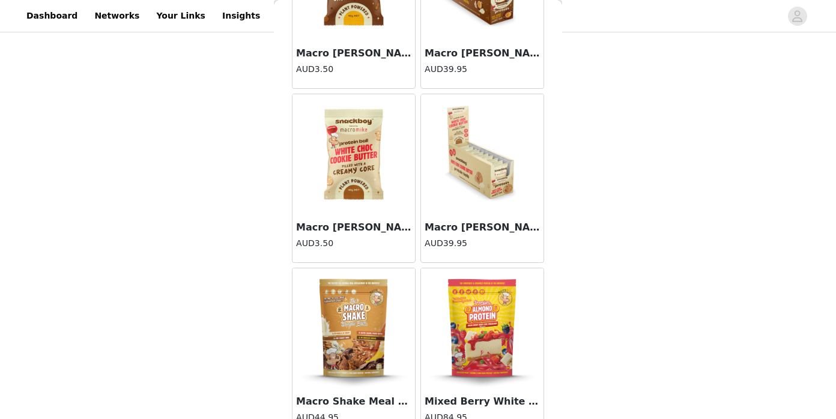
click at [497, 170] on img at bounding box center [482, 154] width 120 height 120
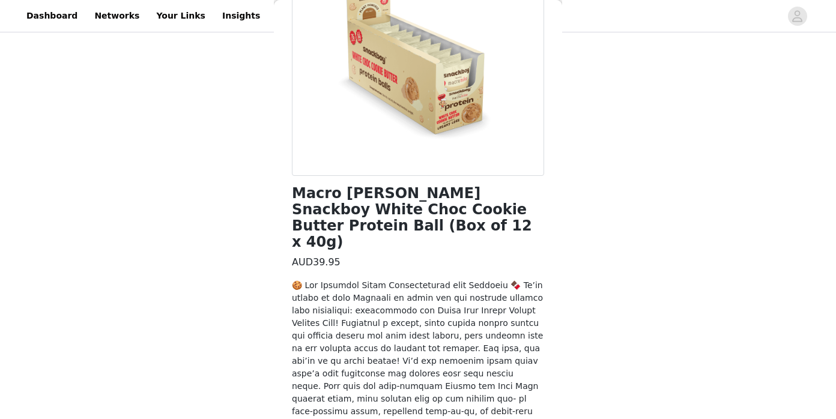
scroll to position [301, 0]
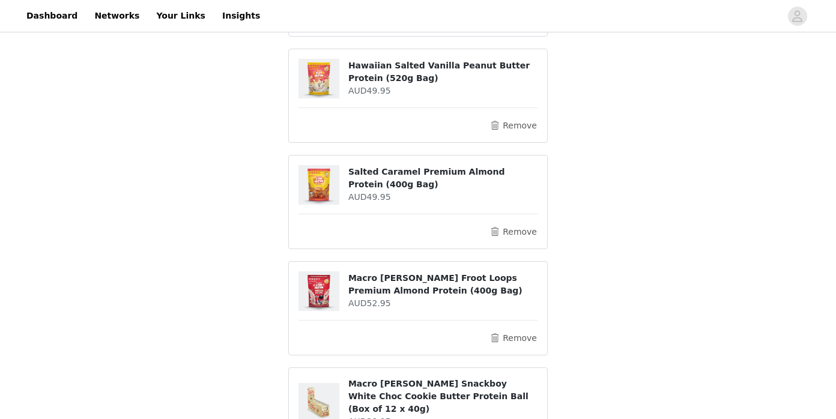
scroll to position [320, 0]
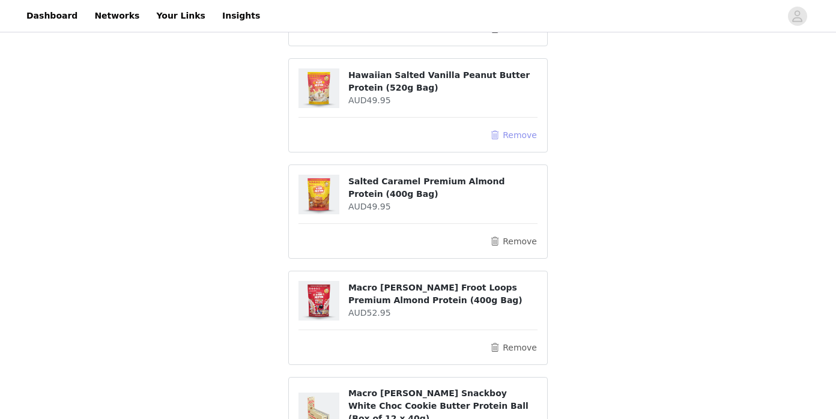
click at [510, 138] on button "Remove" at bounding box center [513, 135] width 48 height 14
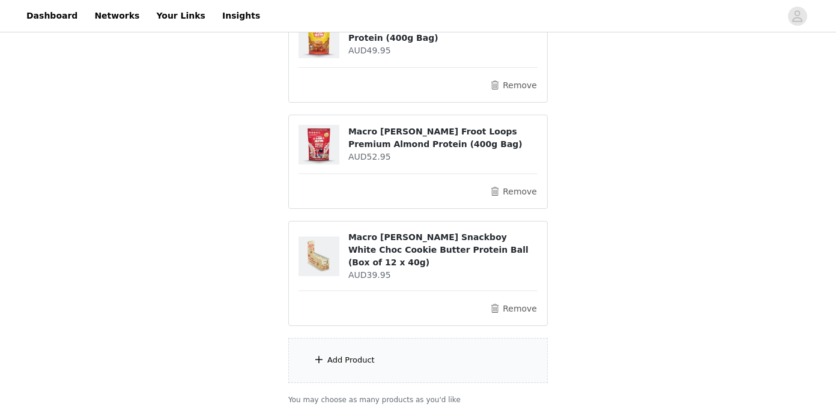
scroll to position [446, 0]
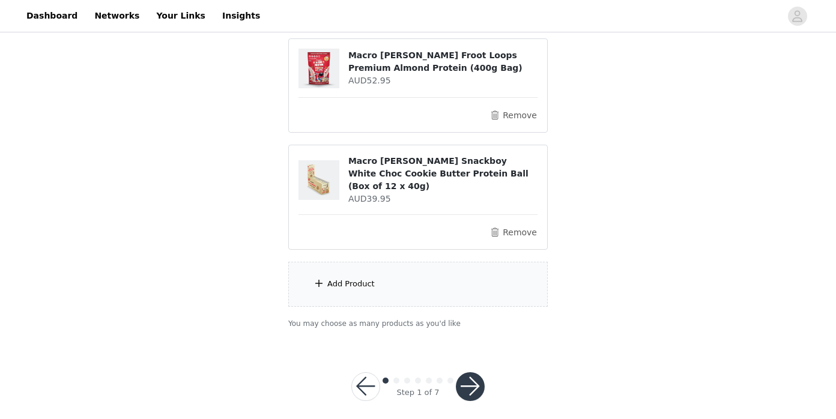
click at [459, 279] on div "Add Product" at bounding box center [417, 284] width 259 height 45
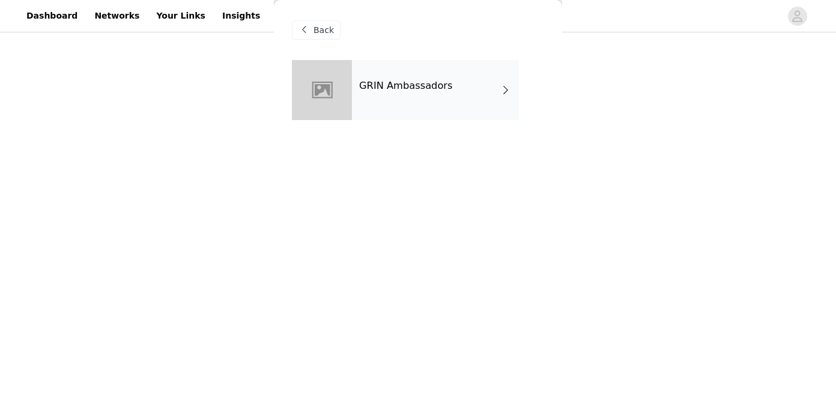
click at [411, 95] on div "GRIN Ambassadors" at bounding box center [435, 90] width 167 height 60
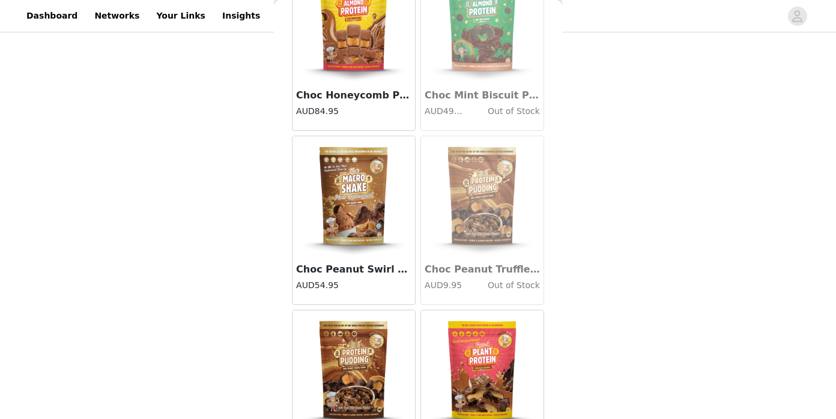
scroll to position [1419, 0]
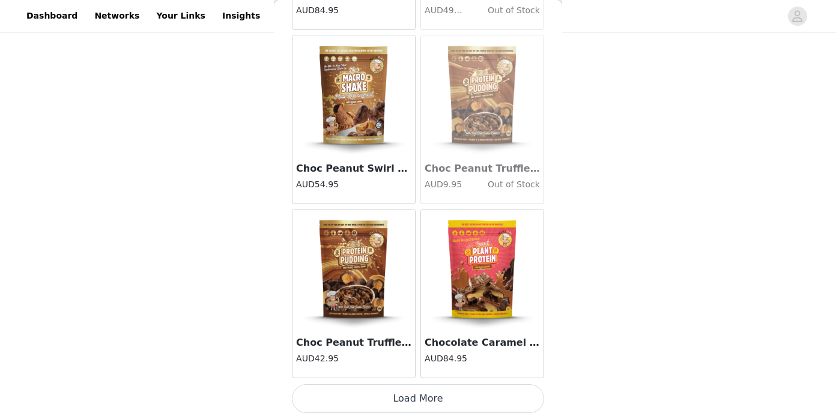
click at [437, 390] on button "Load More" at bounding box center [418, 398] width 252 height 29
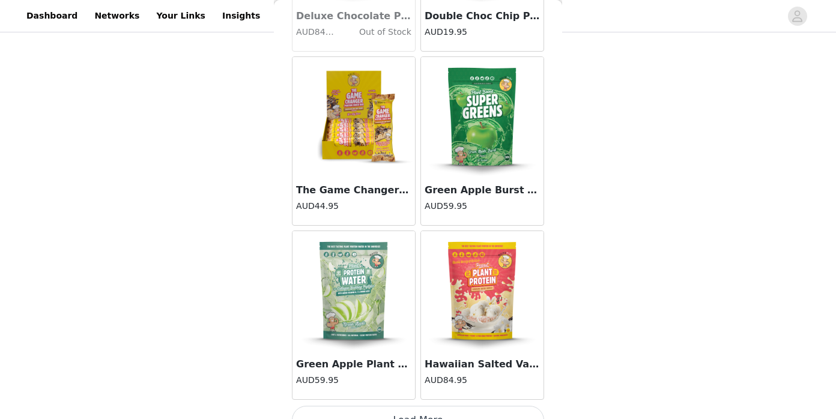
scroll to position [3160, 0]
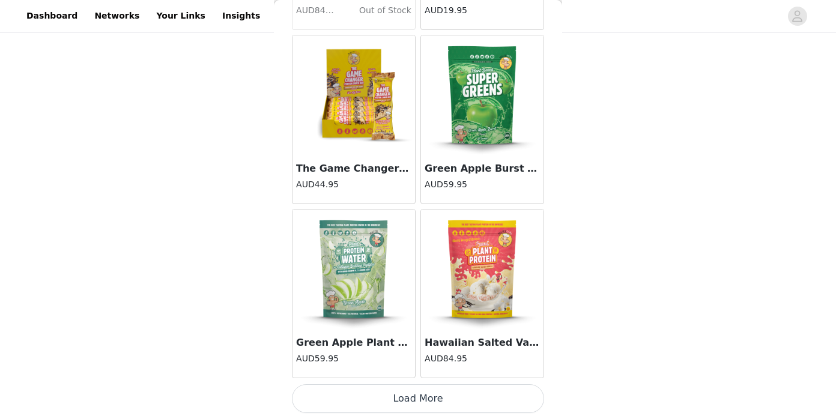
click at [453, 390] on button "Load More" at bounding box center [418, 398] width 252 height 29
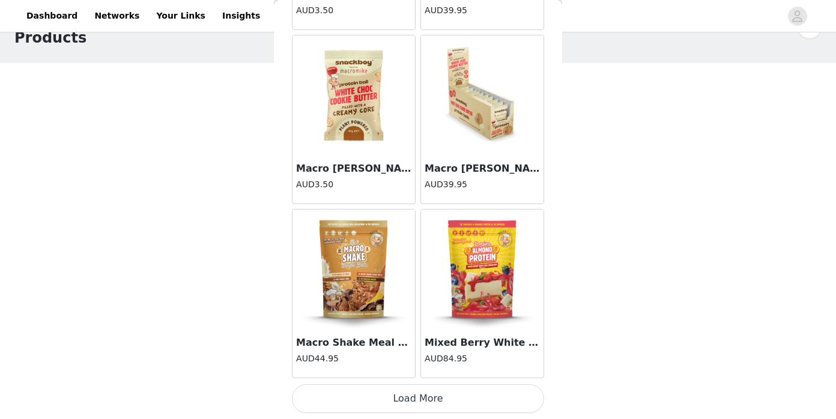
scroll to position [37, 0]
click at [471, 394] on button "Load More" at bounding box center [418, 398] width 252 height 29
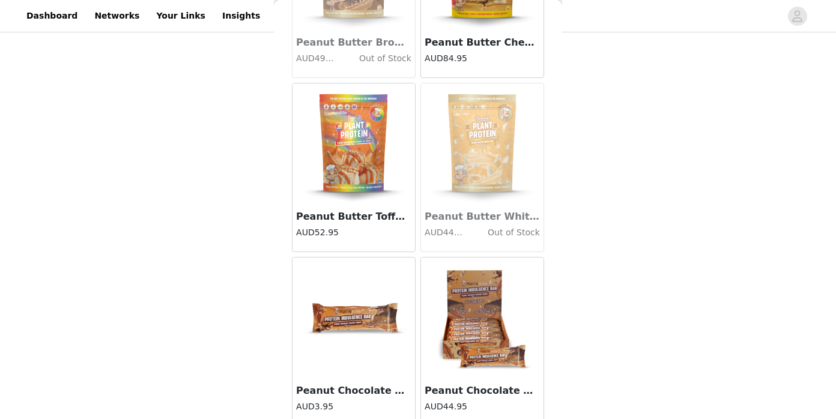
scroll to position [6643, 0]
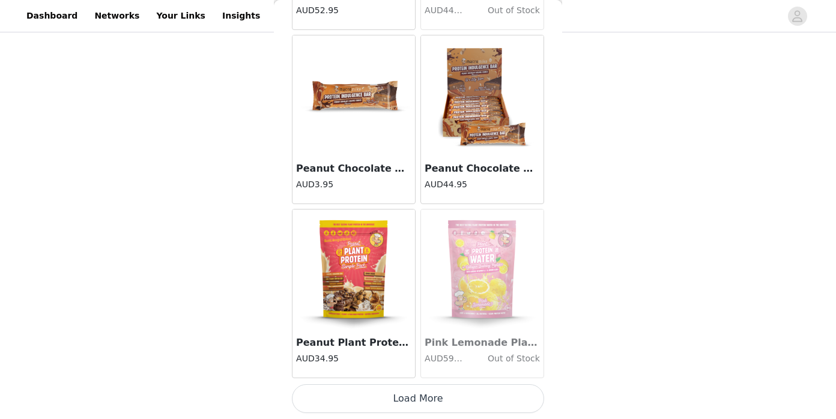
click at [432, 395] on button "Load More" at bounding box center [418, 398] width 252 height 29
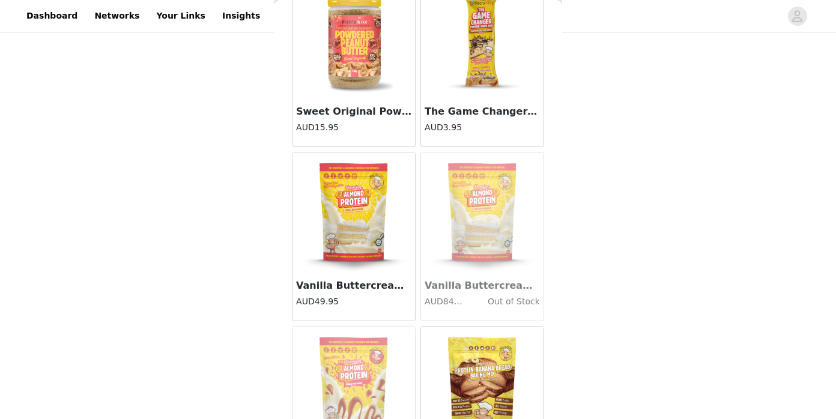
scroll to position [7781, 0]
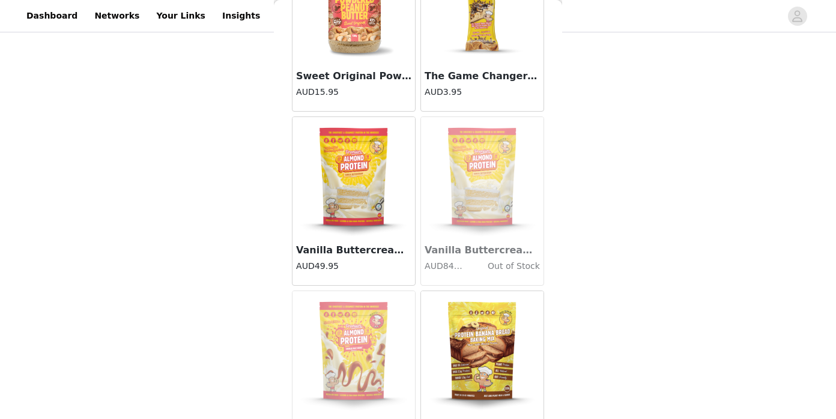
click at [477, 24] on img at bounding box center [482, 3] width 120 height 120
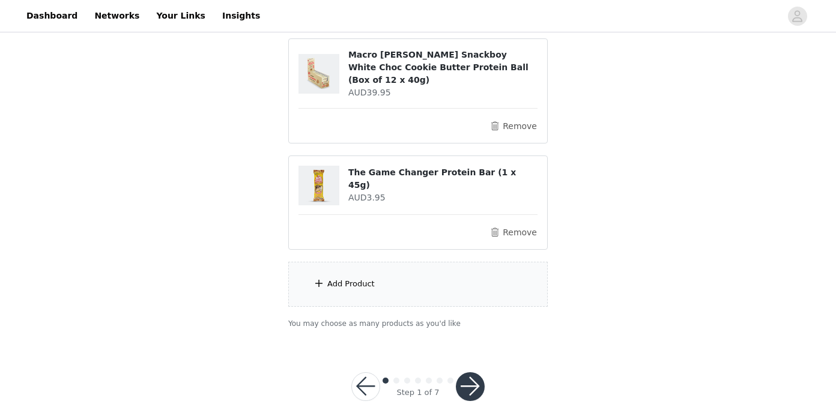
click at [434, 270] on div "Add Product" at bounding box center [417, 284] width 259 height 45
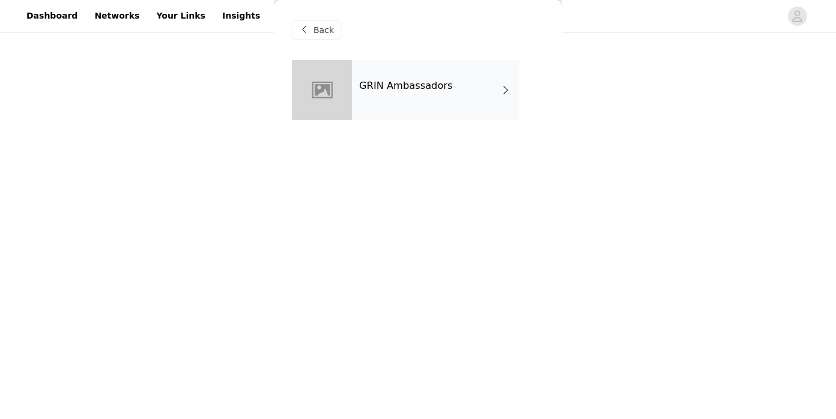
click at [441, 112] on div "GRIN Ambassadors" at bounding box center [435, 90] width 167 height 60
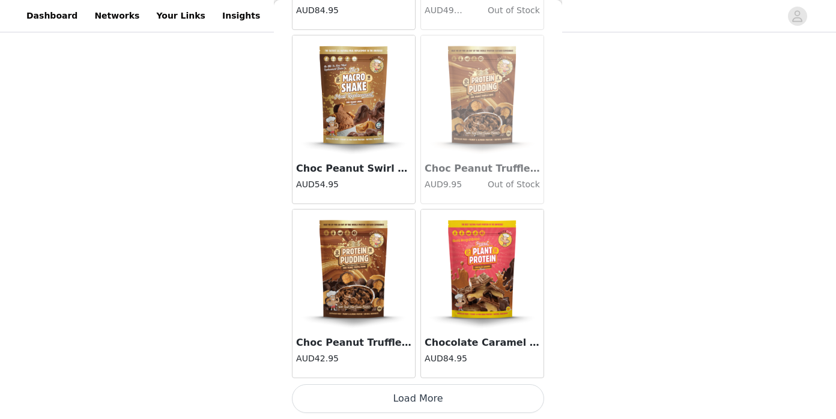
click at [442, 401] on button "Load More" at bounding box center [418, 398] width 252 height 29
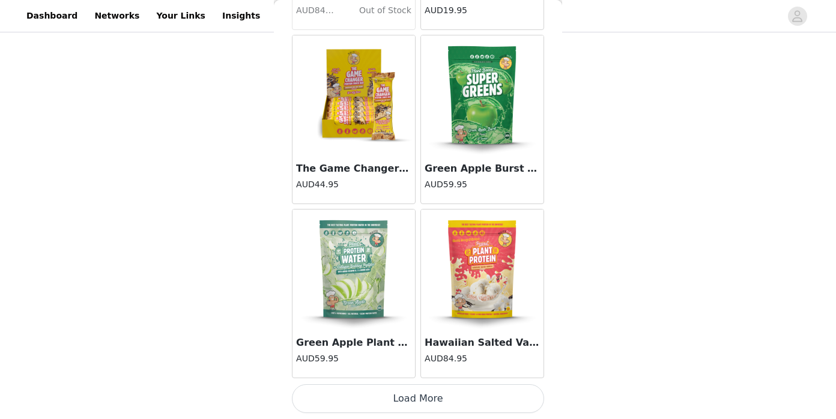
click at [400, 393] on button "Load More" at bounding box center [418, 398] width 252 height 29
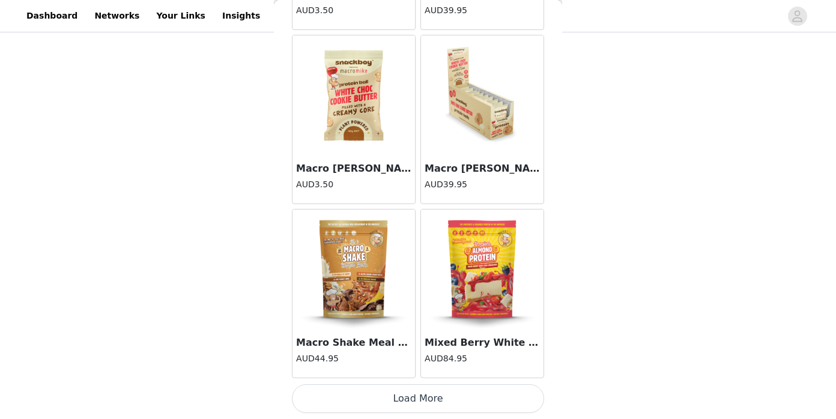
click at [433, 400] on button "Load More" at bounding box center [418, 398] width 252 height 29
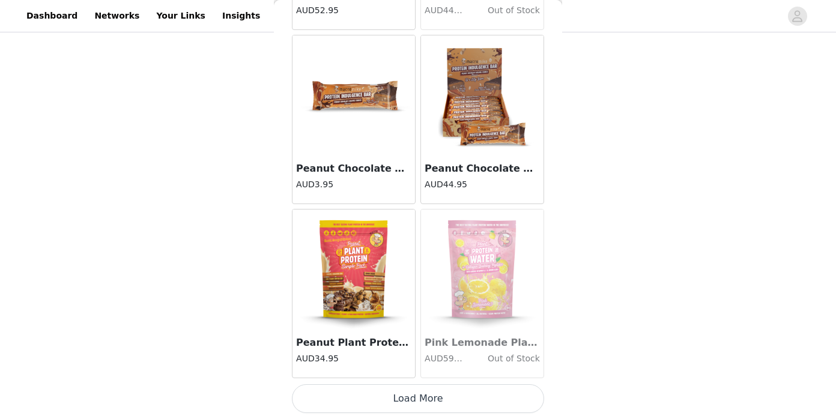
click at [408, 396] on button "Load More" at bounding box center [418, 398] width 252 height 29
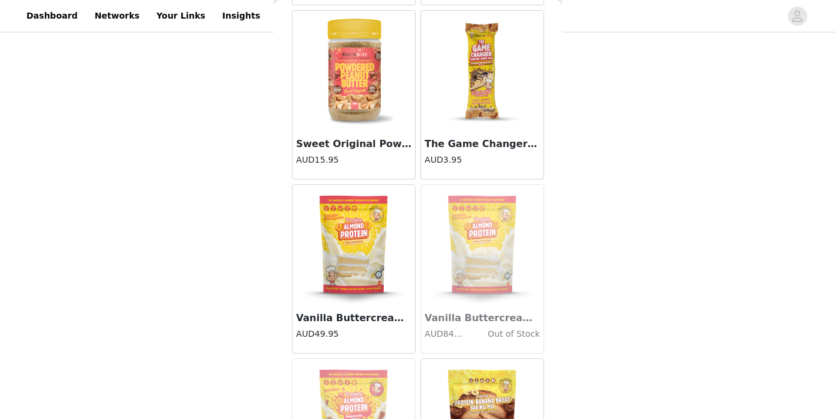
click at [462, 109] on img at bounding box center [482, 71] width 120 height 120
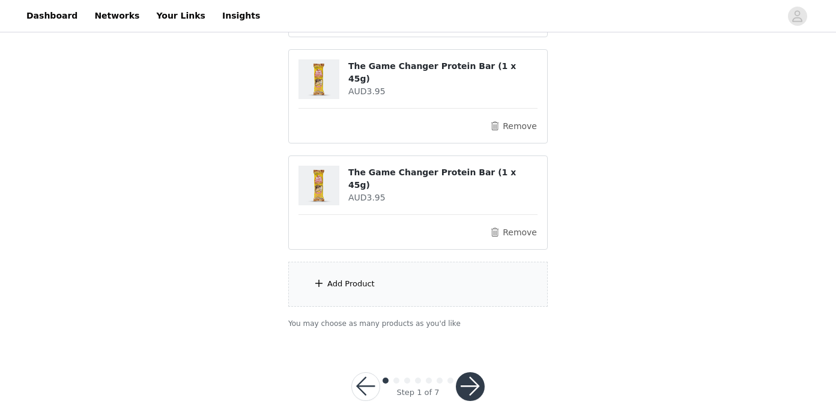
click at [468, 377] on button "button" at bounding box center [470, 386] width 29 height 29
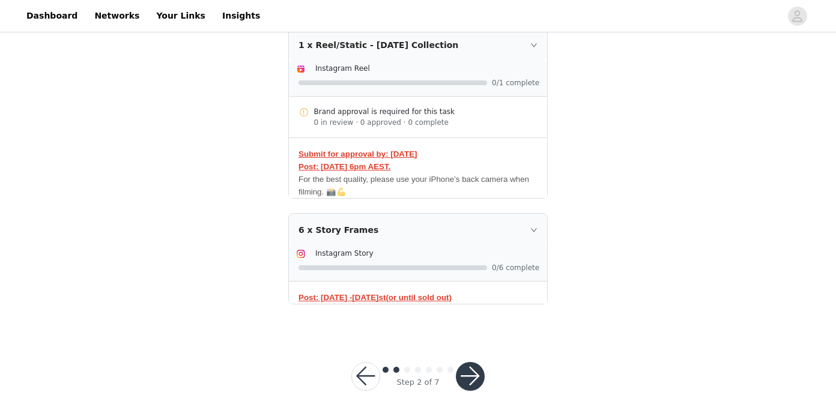
click at [464, 390] on div at bounding box center [470, 376] width 29 height 29
click at [470, 374] on button "button" at bounding box center [470, 376] width 29 height 29
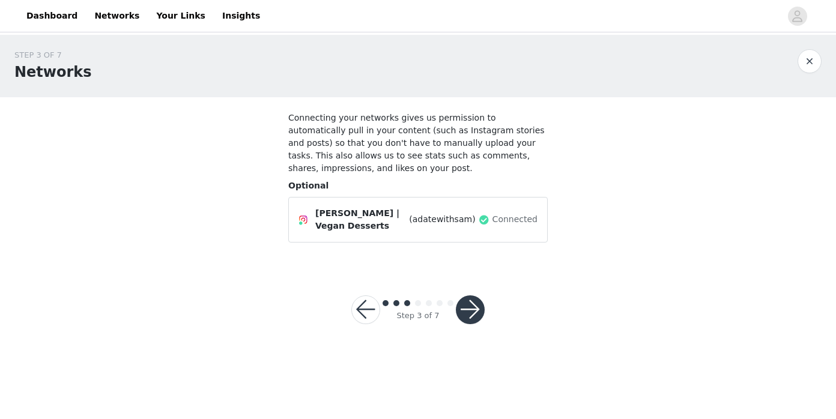
click at [477, 300] on button "button" at bounding box center [470, 309] width 29 height 29
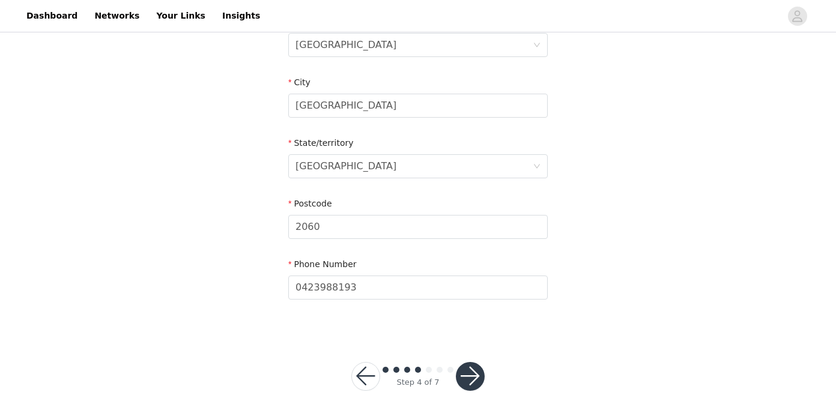
click at [471, 381] on button "button" at bounding box center [470, 376] width 29 height 29
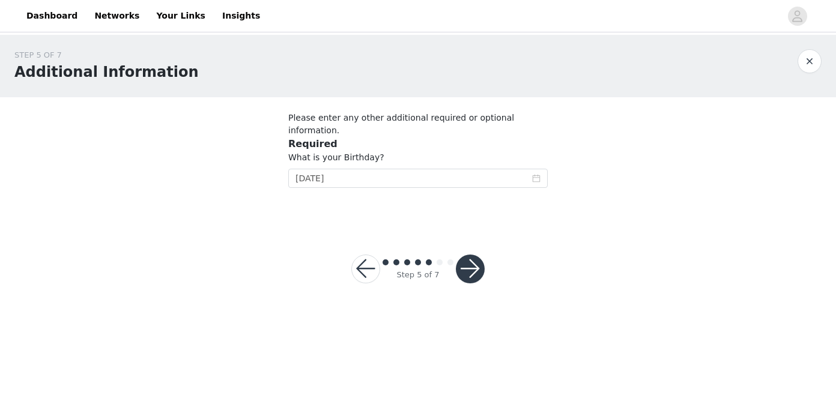
click at [462, 256] on button "button" at bounding box center [470, 269] width 29 height 29
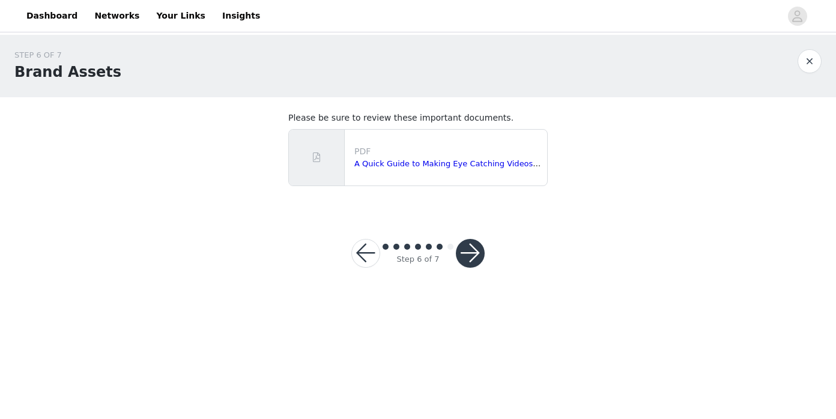
click at [462, 256] on button "button" at bounding box center [470, 253] width 29 height 29
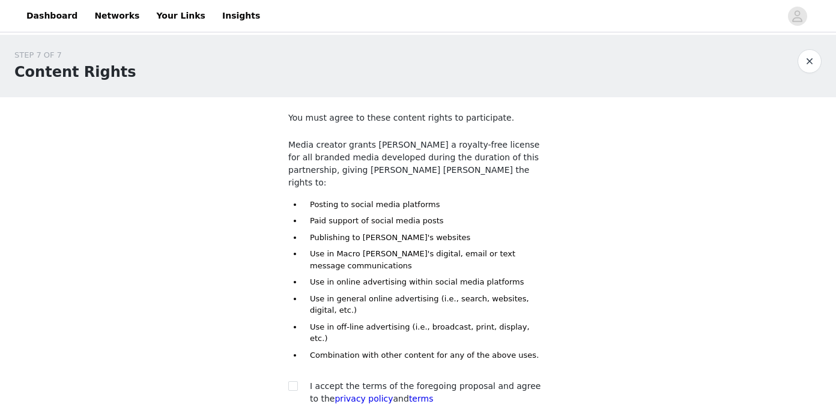
scroll to position [82, 0]
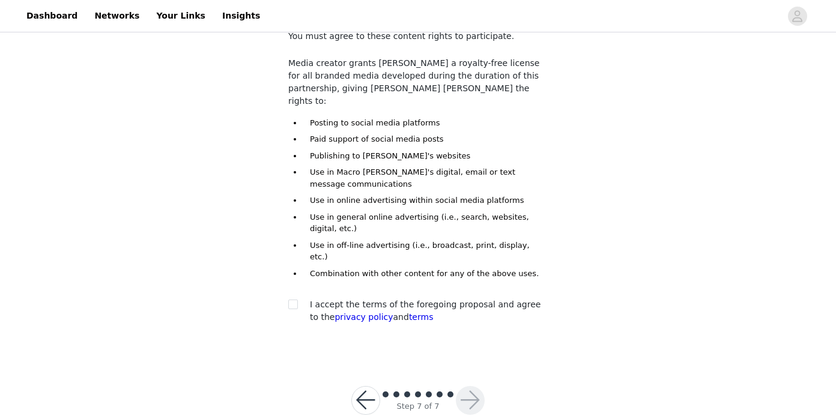
click at [290, 298] on div "I accept the terms of the foregoing proposal and agree to the privacy policy an…" at bounding box center [417, 310] width 259 height 25
click at [294, 300] on span at bounding box center [293, 305] width 10 height 10
click at [294, 300] on input "checkbox" at bounding box center [292, 304] width 8 height 8
checkbox input "true"
click at [476, 386] on button "button" at bounding box center [470, 400] width 29 height 29
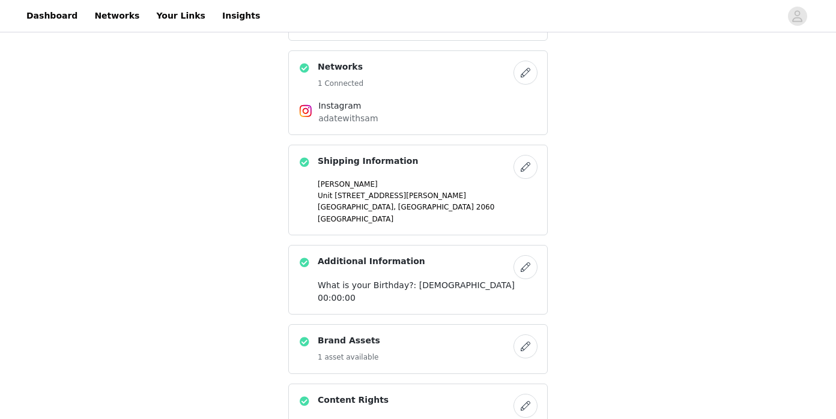
scroll to position [1019, 0]
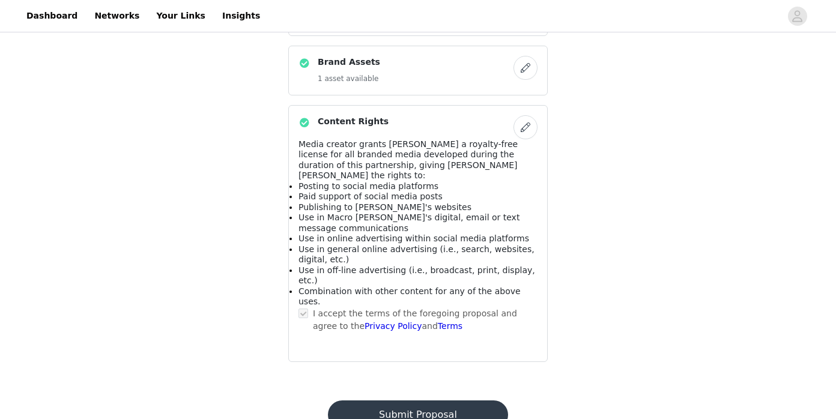
click at [461, 401] on button "Submit Proposal" at bounding box center [418, 415] width 180 height 29
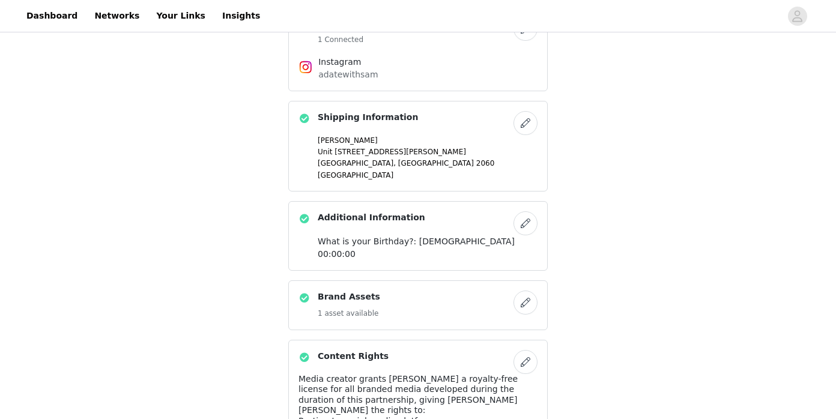
scroll to position [0, 0]
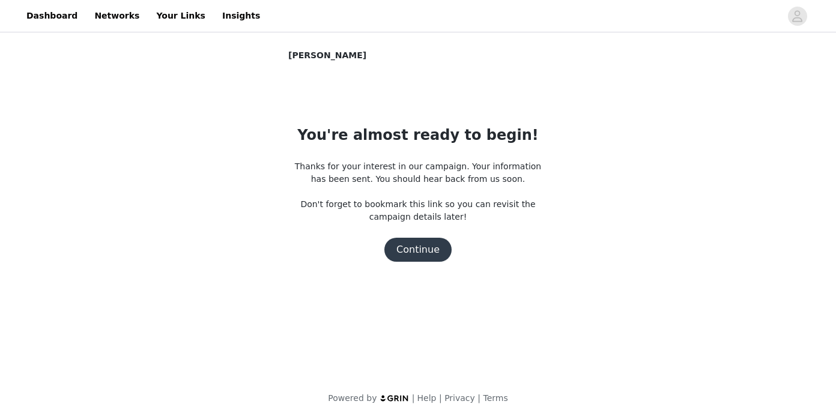
click at [411, 254] on button "Continue" at bounding box center [417, 250] width 67 height 24
